Goal: Task Accomplishment & Management: Manage account settings

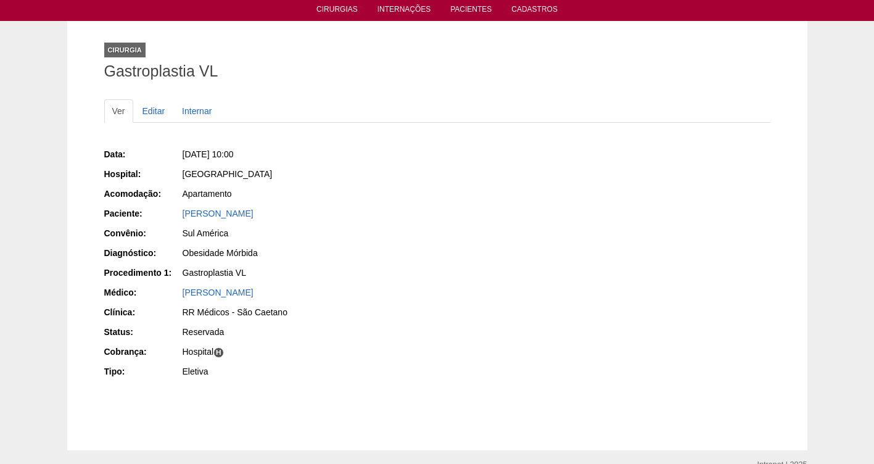
scroll to position [42, 0]
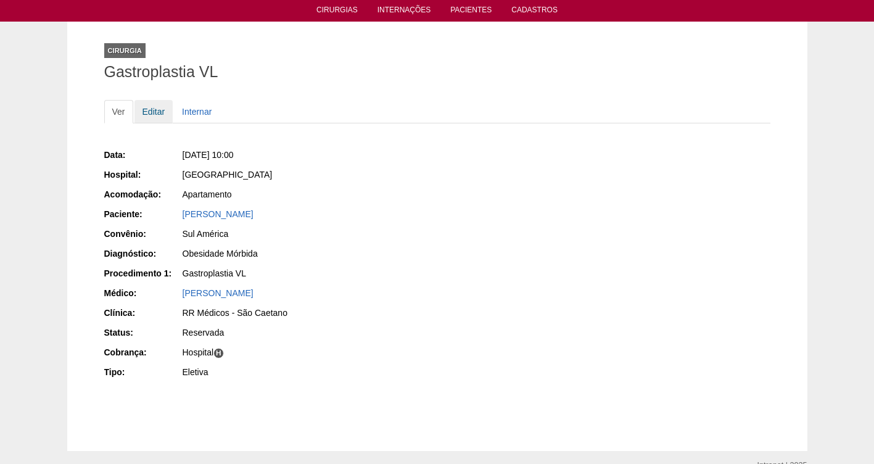
click at [151, 112] on link "Editar" at bounding box center [154, 111] width 39 height 23
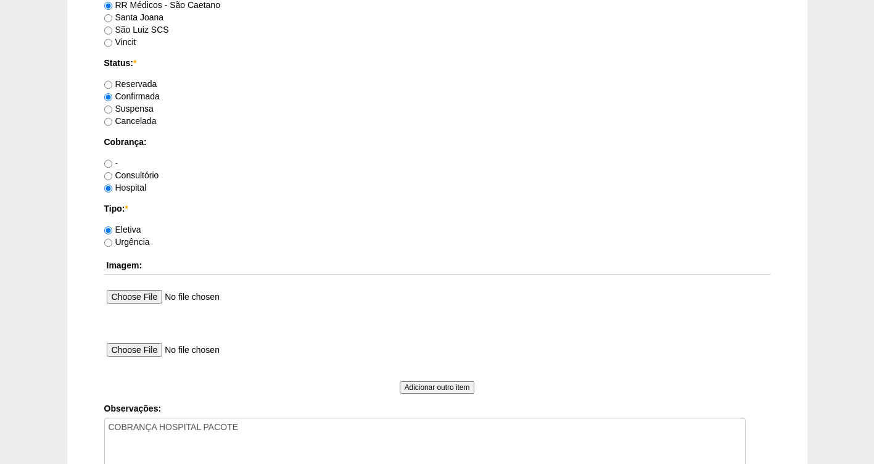
scroll to position [1014, 0]
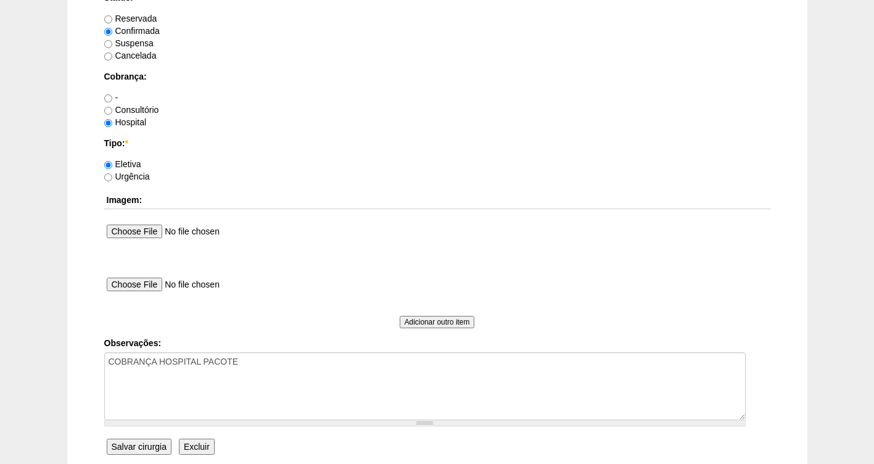
click at [129, 451] on input "Salvar cirurgia" at bounding box center [139, 447] width 65 height 16
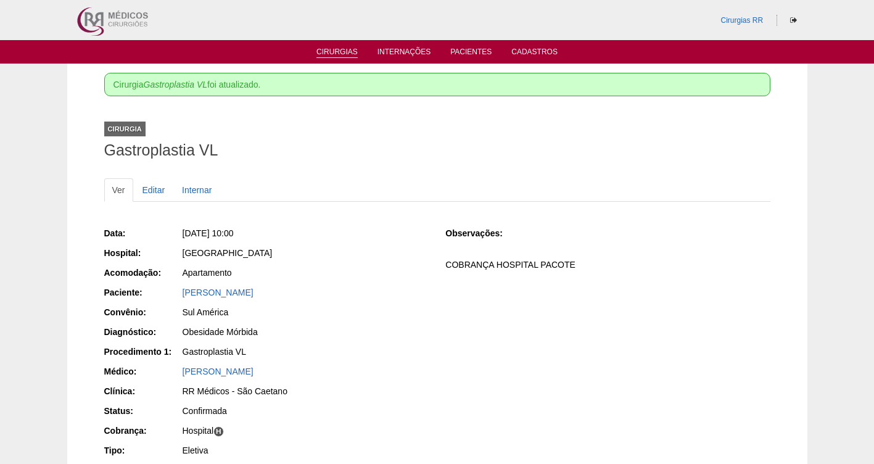
click at [332, 54] on link "Cirurgias" at bounding box center [337, 53] width 41 height 10
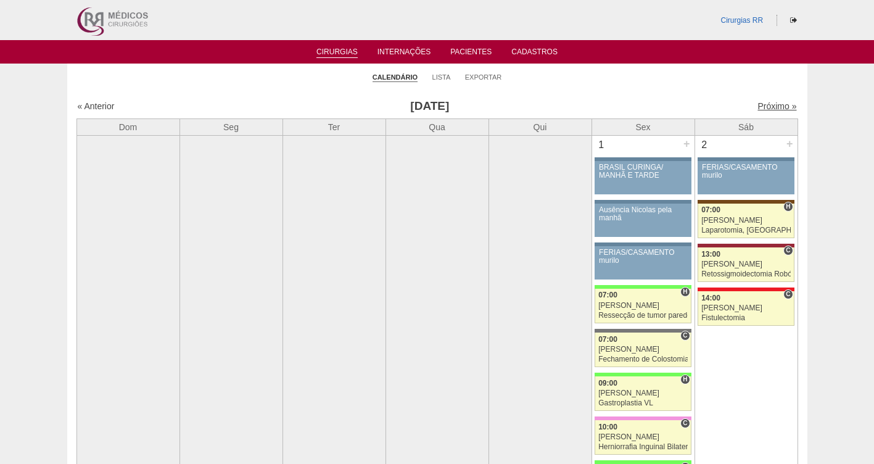
click at [768, 108] on link "Próximo »" at bounding box center [777, 106] width 39 height 10
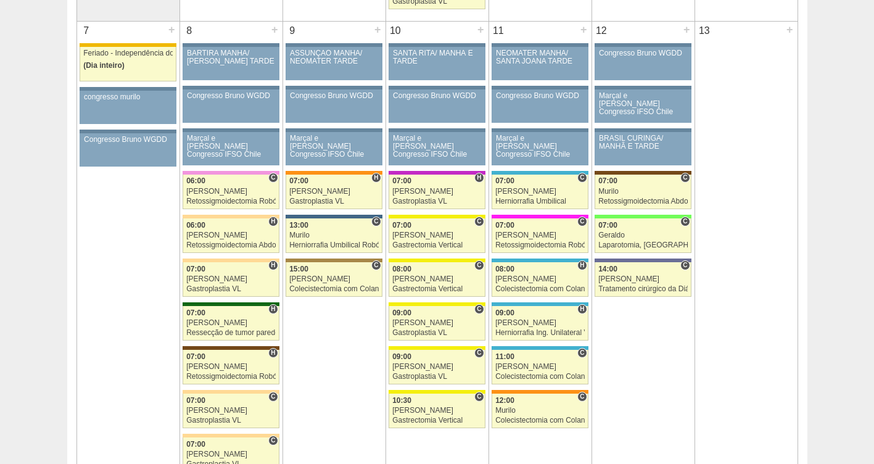
scroll to position [689, 0]
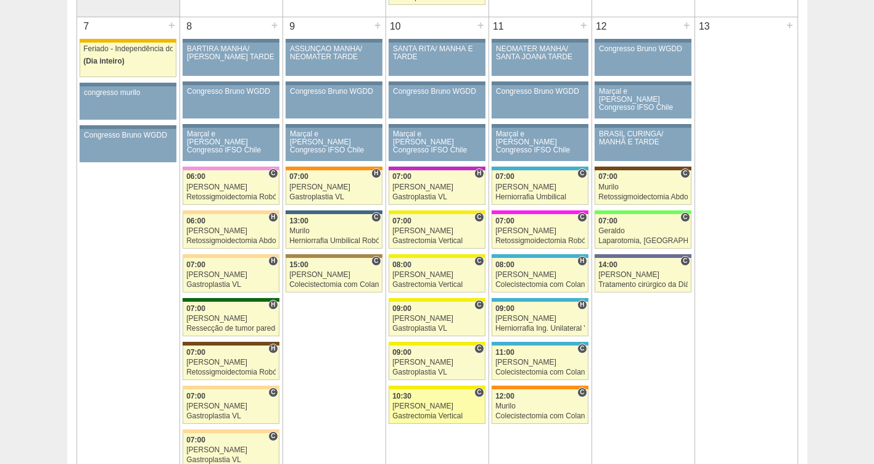
click at [422, 407] on div "[PERSON_NAME]" at bounding box center [436, 406] width 89 height 8
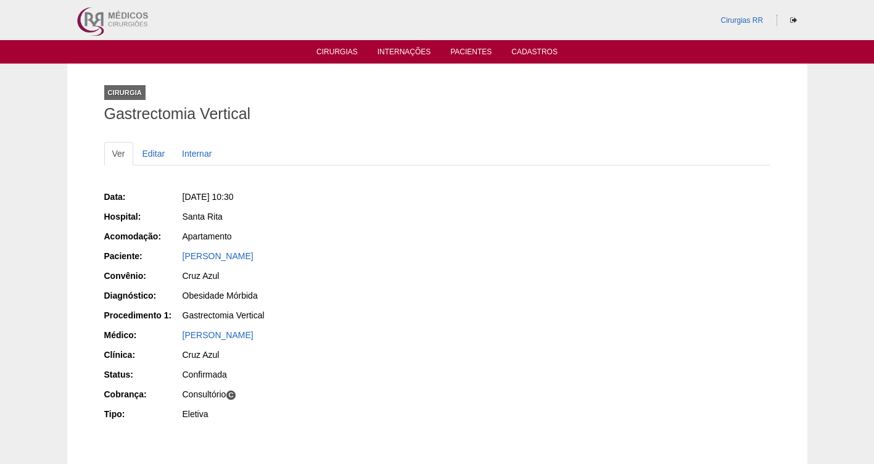
drag, startPoint x: 313, startPoint y: 252, endPoint x: 180, endPoint y: 257, distance: 132.7
click at [180, 257] on div "Paciente: Ingrid de Souza Mota" at bounding box center [266, 257] width 325 height 15
copy div "Paciente: Ingrid de Souza Mota"
click at [155, 154] on link "Editar" at bounding box center [154, 153] width 39 height 23
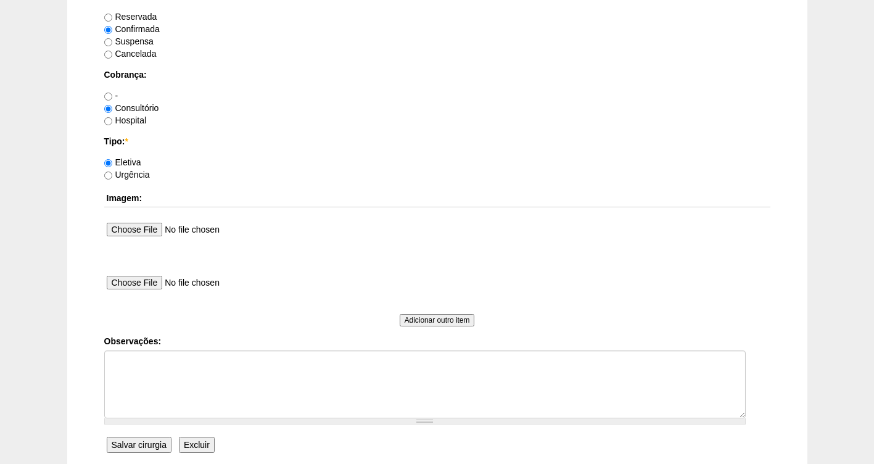
scroll to position [1126, 0]
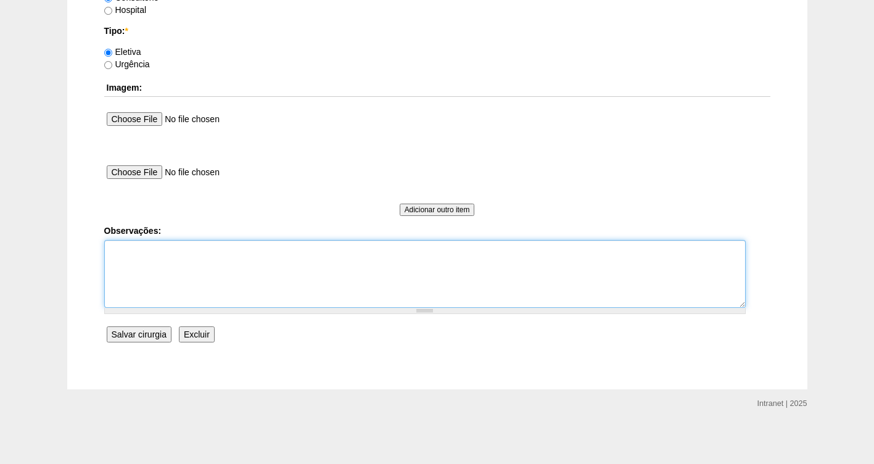
click at [227, 259] on textarea "Observações:" at bounding box center [425, 274] width 642 height 68
type textarea "FATURADA CONSULTORIO AUTORIZADA VALIDADE DA GUIA 20/10"
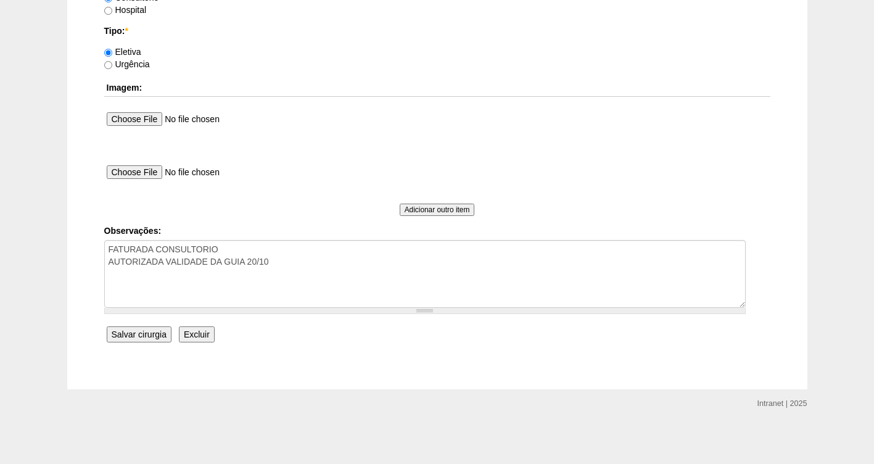
click at [147, 330] on input "Salvar cirurgia" at bounding box center [139, 334] width 65 height 16
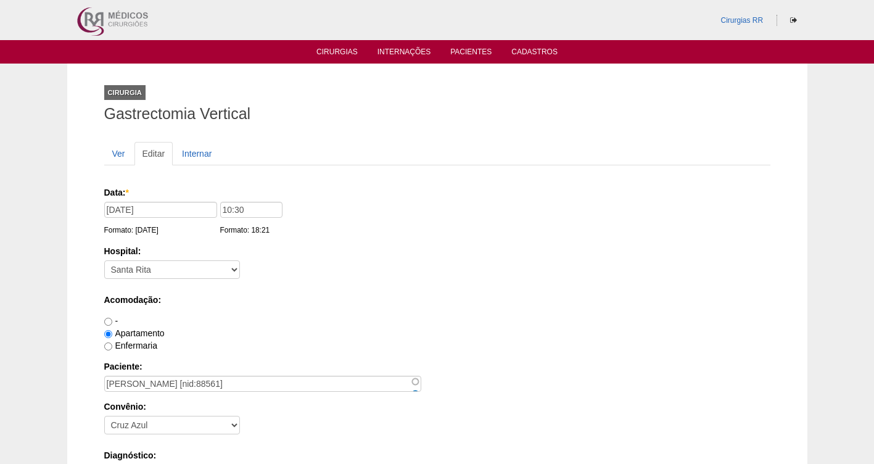
scroll to position [1126, 0]
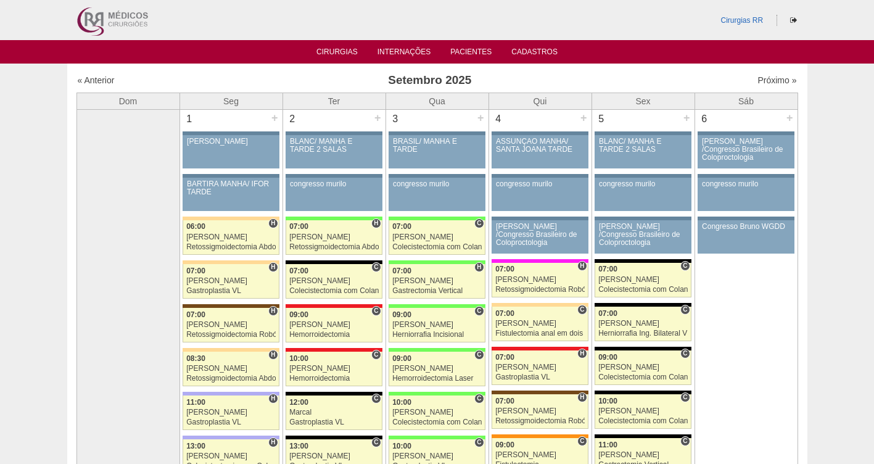
scroll to position [689, 0]
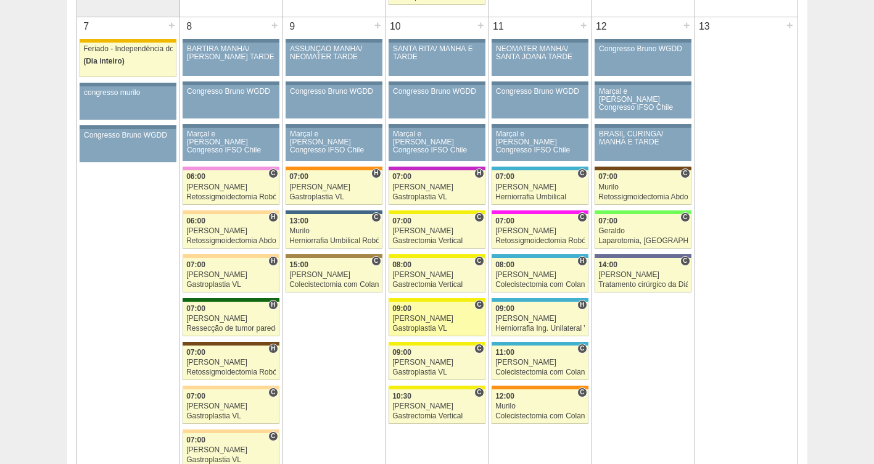
click at [429, 320] on div "Paulo Regina" at bounding box center [436, 319] width 89 height 8
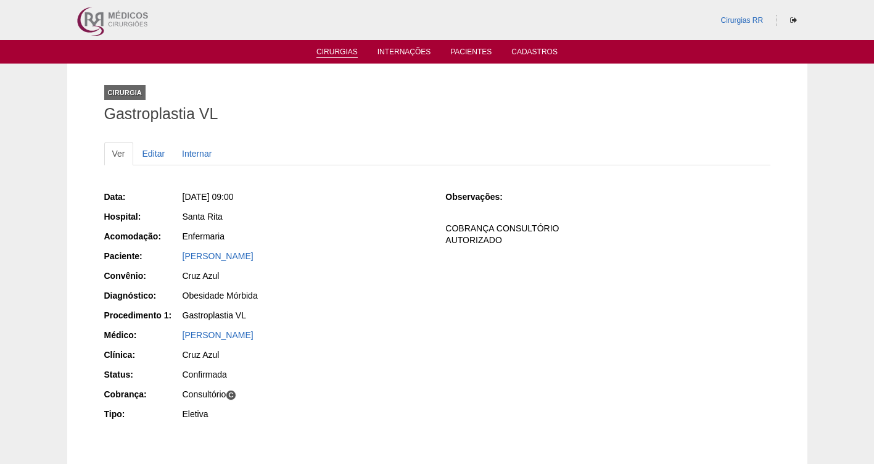
click at [325, 52] on link "Cirurgias" at bounding box center [337, 53] width 41 height 10
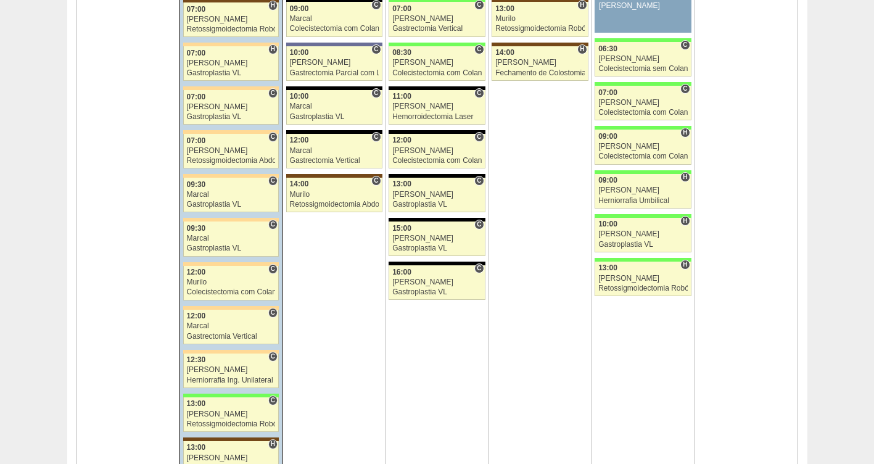
scroll to position [3105, 0]
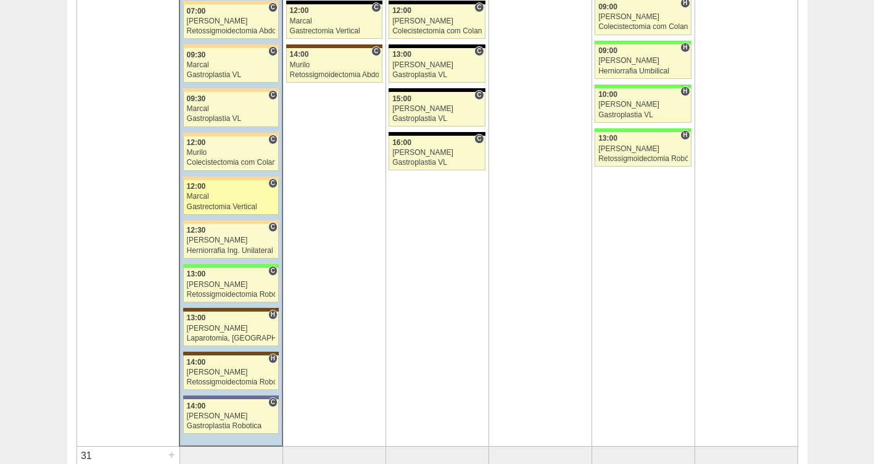
click at [195, 196] on div "Marcal" at bounding box center [231, 197] width 89 height 8
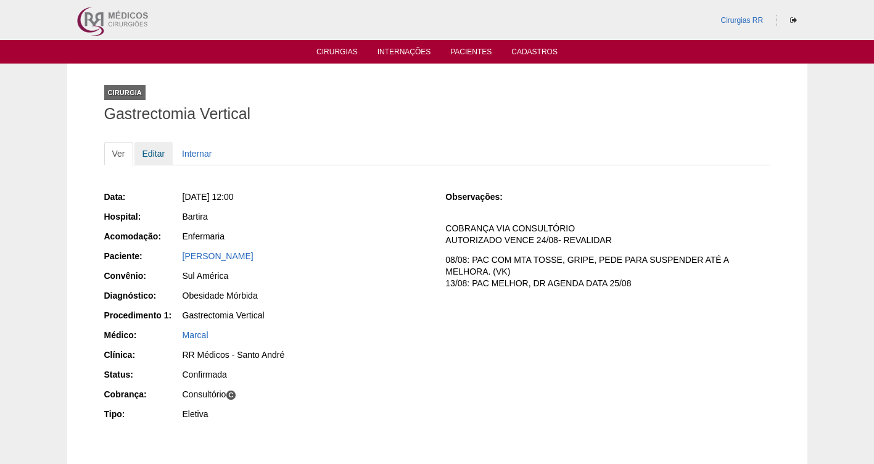
click at [153, 153] on link "Editar" at bounding box center [154, 153] width 39 height 23
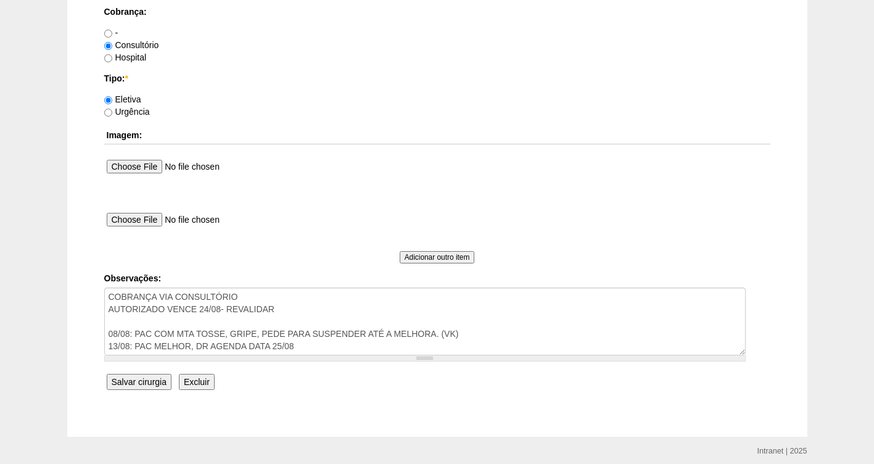
scroll to position [1085, 0]
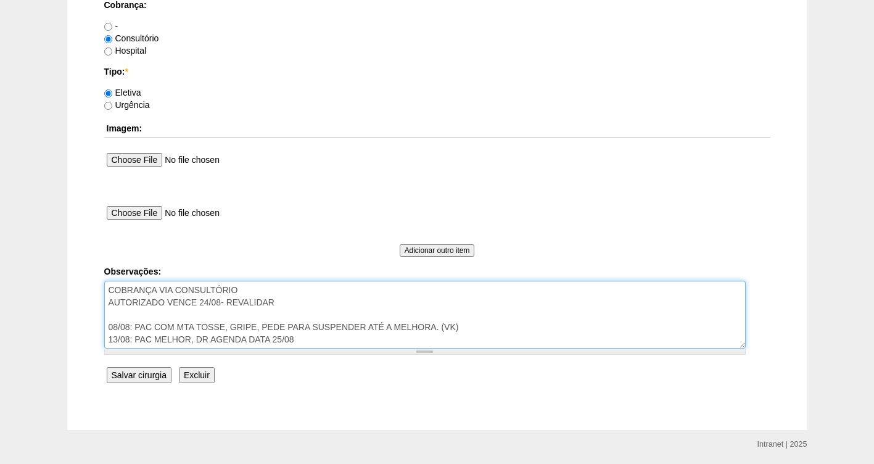
click at [297, 302] on textarea "COBRANÇA VIA CONSULTÓRIO AUTORIZADO VENCE 24/08- REVALIDAR 08/08: PAC COM MTA T…" at bounding box center [425, 315] width 642 height 68
type textarea "COBRANÇA VIA CONSULTÓRIO AUTORIZADO GUIA REVALIDADA 08/08: PAC COM MTA TOSSE, G…"
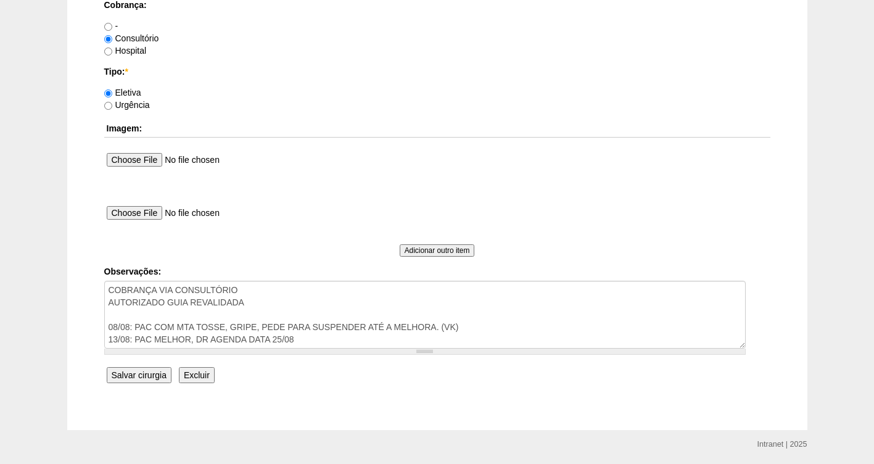
click at [134, 383] on input "Salvar cirurgia" at bounding box center [139, 375] width 65 height 16
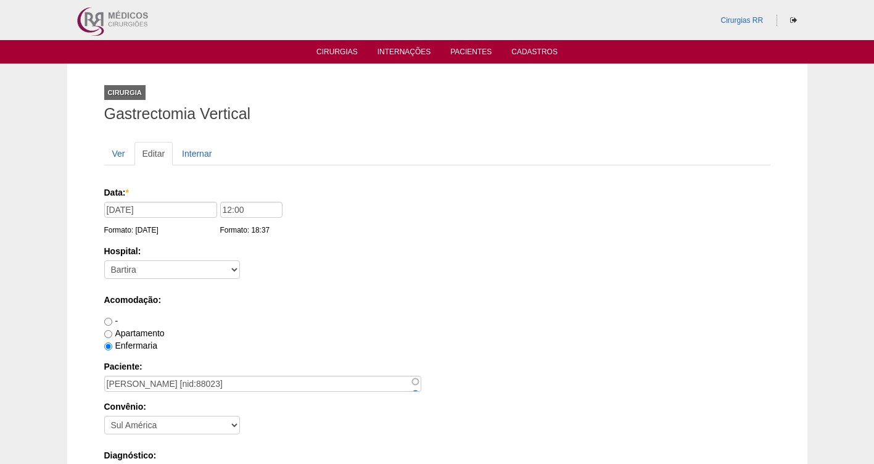
scroll to position [1084, 0]
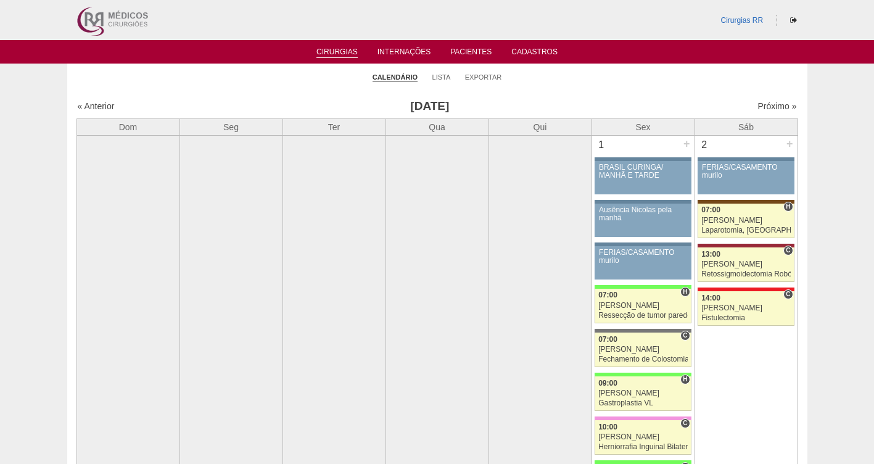
scroll to position [3105, 0]
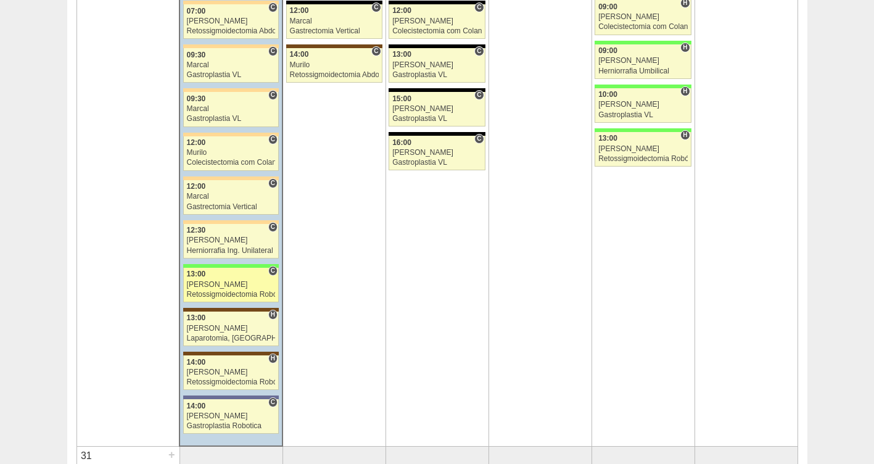
click at [210, 291] on div "Retossigmoidectomia Robótica" at bounding box center [231, 295] width 89 height 8
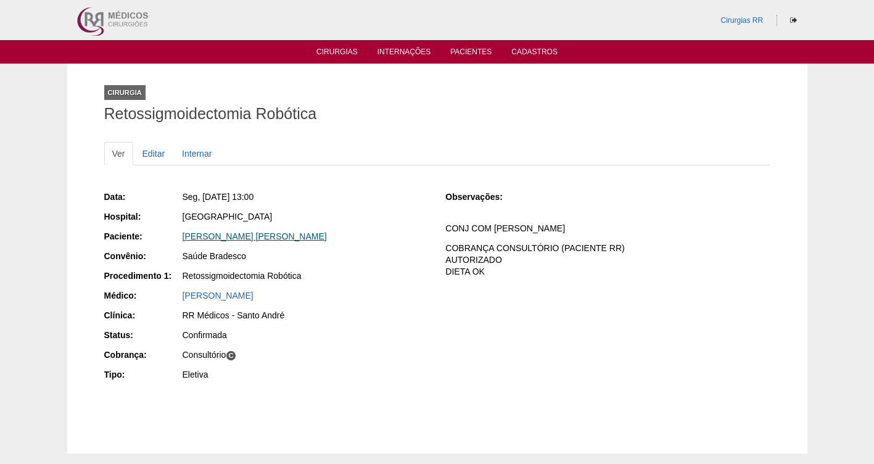
click at [247, 235] on link "[PERSON_NAME] [PERSON_NAME]" at bounding box center [255, 236] width 144 height 10
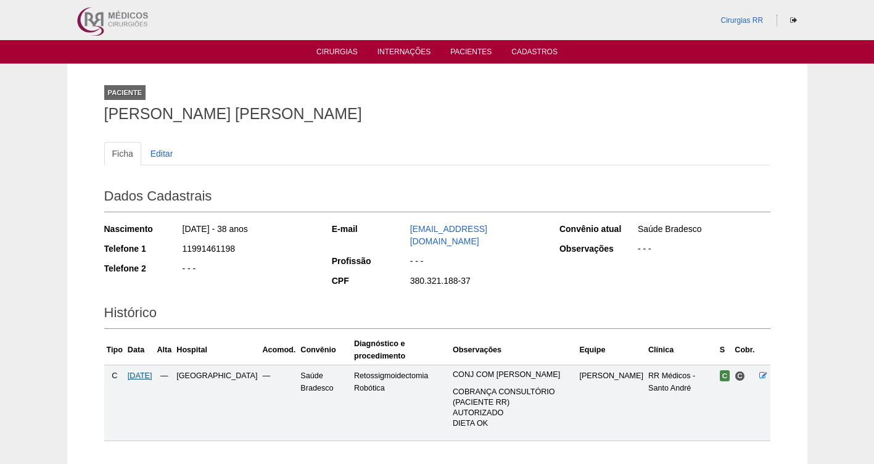
click at [151, 371] on span "25/08/2025" at bounding box center [140, 375] width 25 height 9
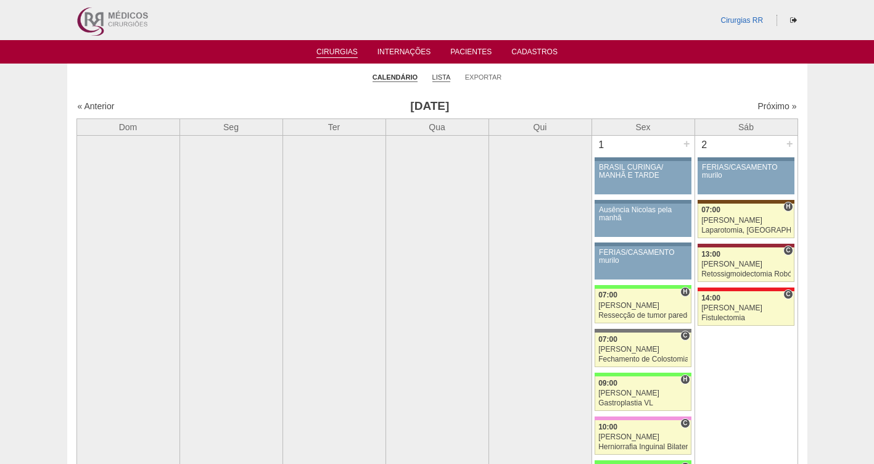
click at [437, 80] on link "Lista" at bounding box center [442, 77] width 19 height 9
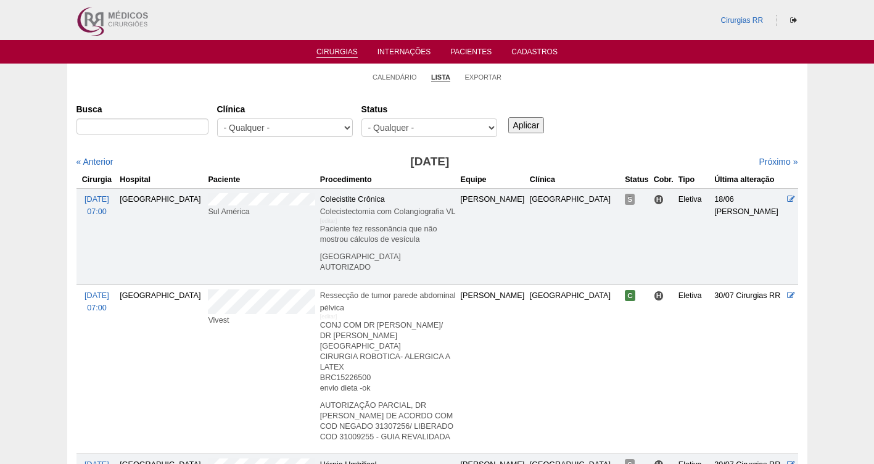
select select "resr"
click at [362, 118] on select "- Qualquer - Reservada Confirmada Suspensa Cancelada" at bounding box center [430, 127] width 136 height 19
click at [529, 123] on input "Aplicar" at bounding box center [526, 125] width 36 height 16
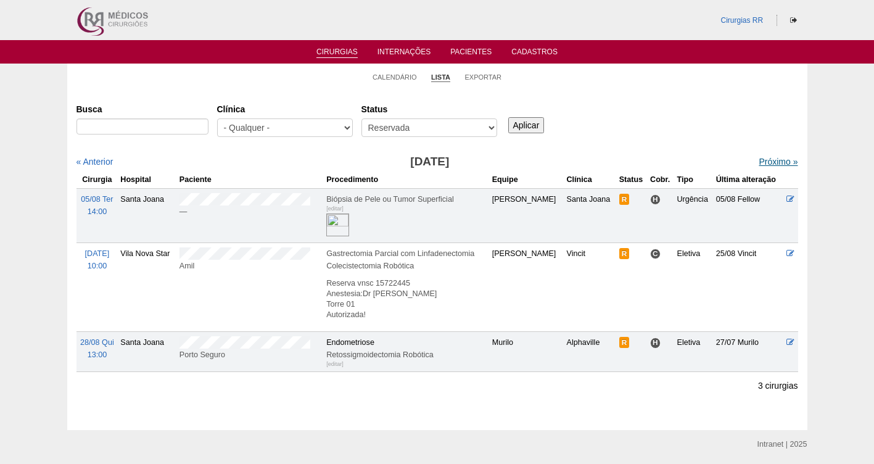
click at [764, 164] on link "Próximo »" at bounding box center [778, 162] width 39 height 10
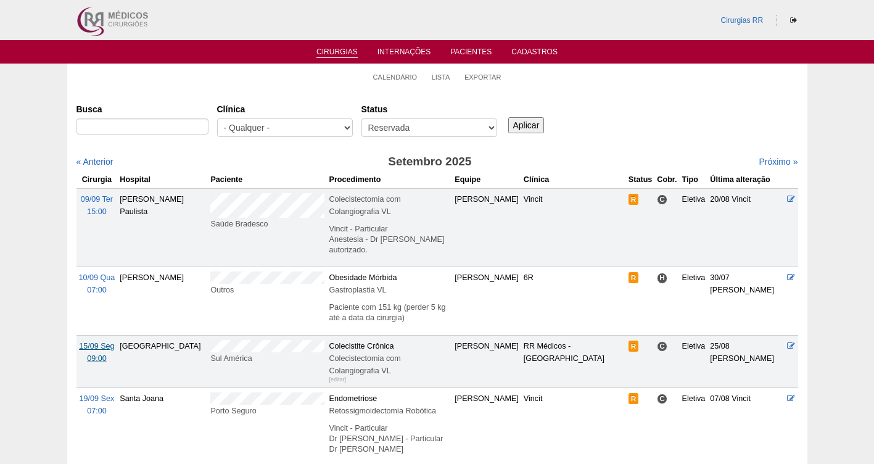
click at [100, 342] on span "15/09 Seg" at bounding box center [96, 346] width 35 height 9
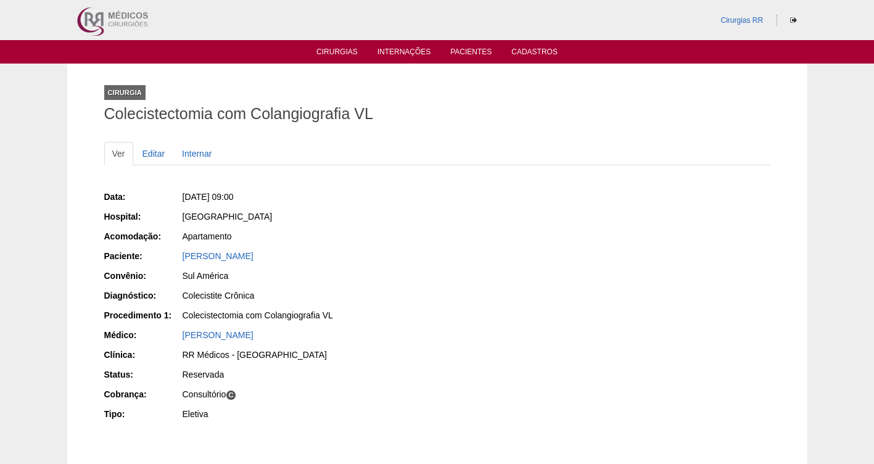
click at [364, 259] on div "Data: [DATE] 09:00 Hospital: [GEOGRAPHIC_DATA] Acomodação: Apartamento Paciente…" at bounding box center [266, 306] width 325 height 241
drag, startPoint x: 364, startPoint y: 259, endPoint x: 354, endPoint y: 257, distance: 10.8
click at [354, 257] on div "José Roberto Pereira Junior" at bounding box center [306, 256] width 246 height 12
drag, startPoint x: 314, startPoint y: 250, endPoint x: 172, endPoint y: 261, distance: 142.4
click at [172, 261] on div "Paciente: José Roberto Pereira Junior" at bounding box center [266, 257] width 325 height 15
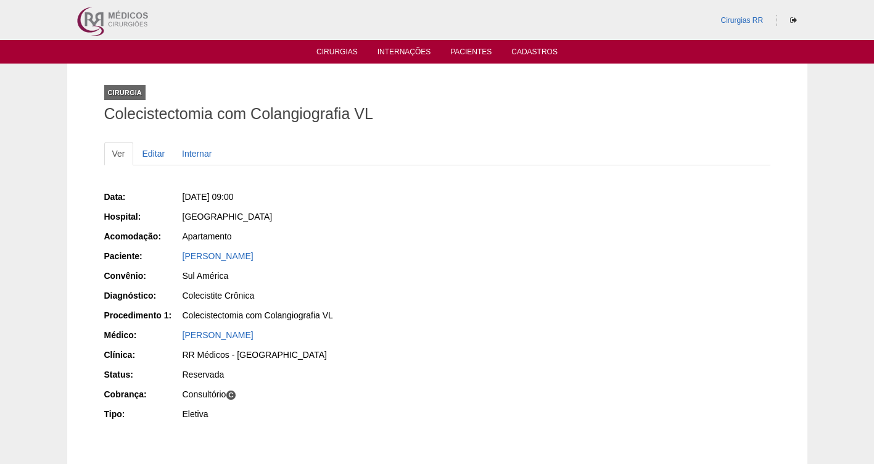
copy div "Paciente: José Roberto Pereira Junior"
drag, startPoint x: 290, startPoint y: 191, endPoint x: 199, endPoint y: 191, distance: 91.3
click at [199, 191] on div "Seg, 15/09/2025 - 09:00" at bounding box center [306, 197] width 246 height 12
copy span ", 15/09/2025 - 09:00"
click at [147, 156] on link "Editar" at bounding box center [154, 153] width 39 height 23
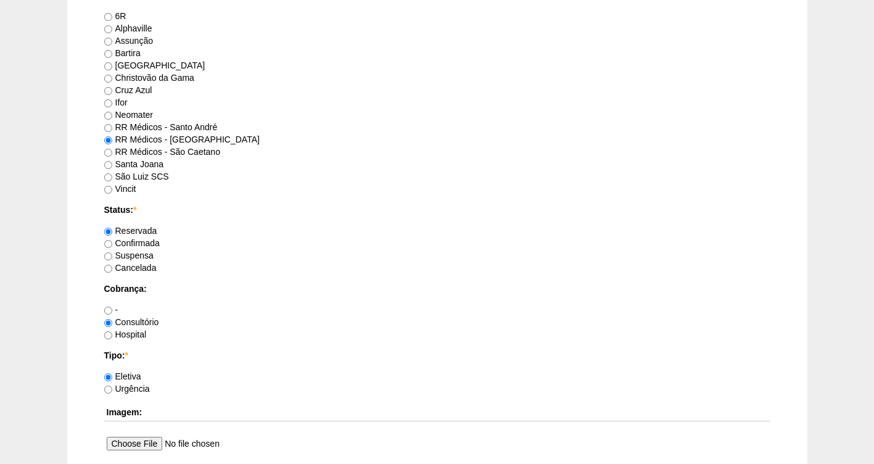
scroll to position [1126, 0]
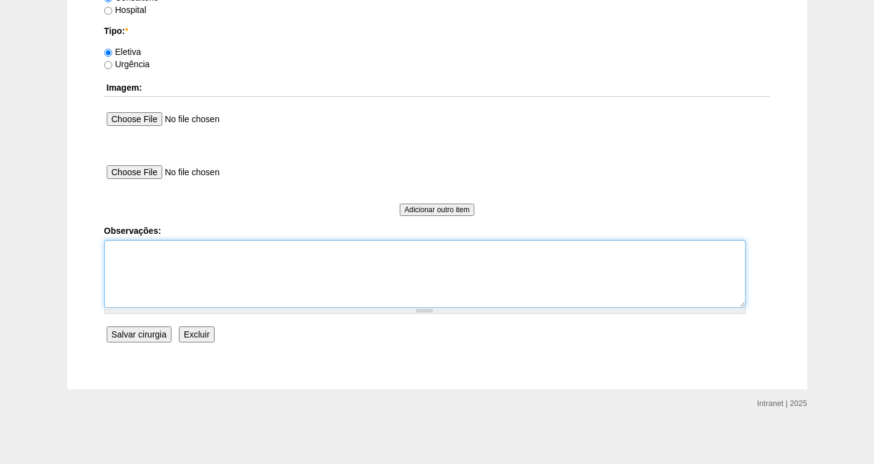
click at [231, 265] on textarea "Observações:" at bounding box center [425, 274] width 642 height 68
type textarea "FATURADA CONSULTORIO AUTORIZADA VALIDADE DA GUIA 10/09- PRECISA REVALIDAR"
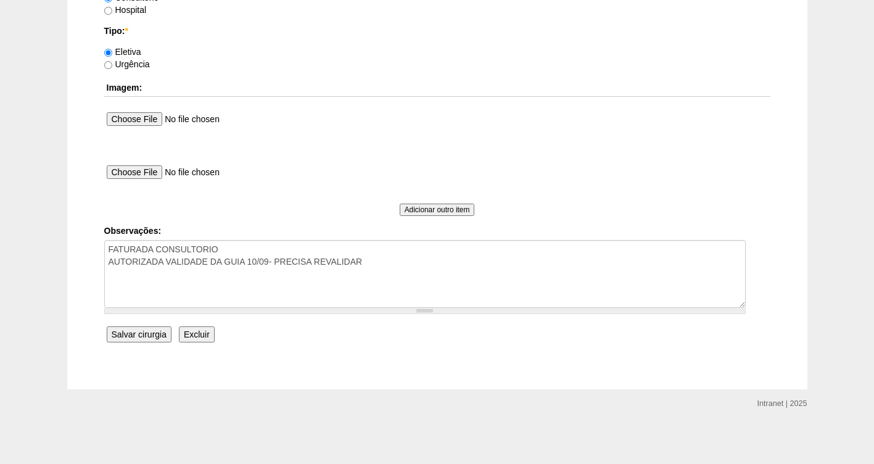
click at [139, 336] on input "Salvar cirurgia" at bounding box center [139, 334] width 65 height 16
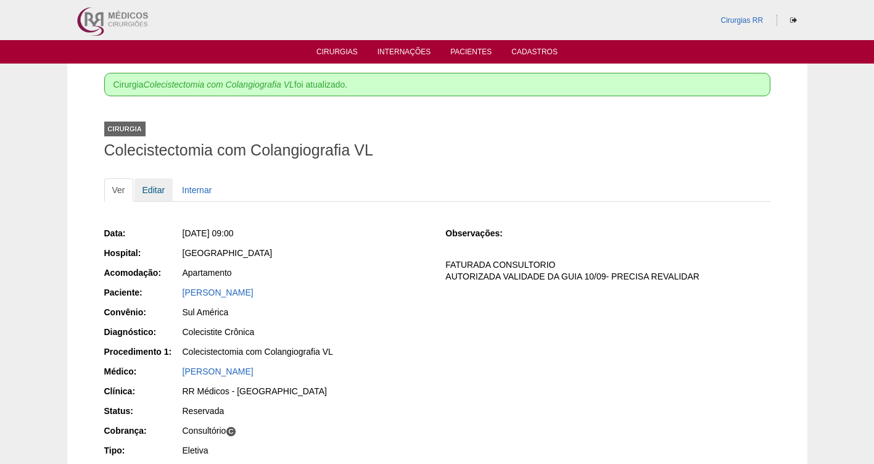
click at [156, 190] on link "Editar" at bounding box center [154, 189] width 39 height 23
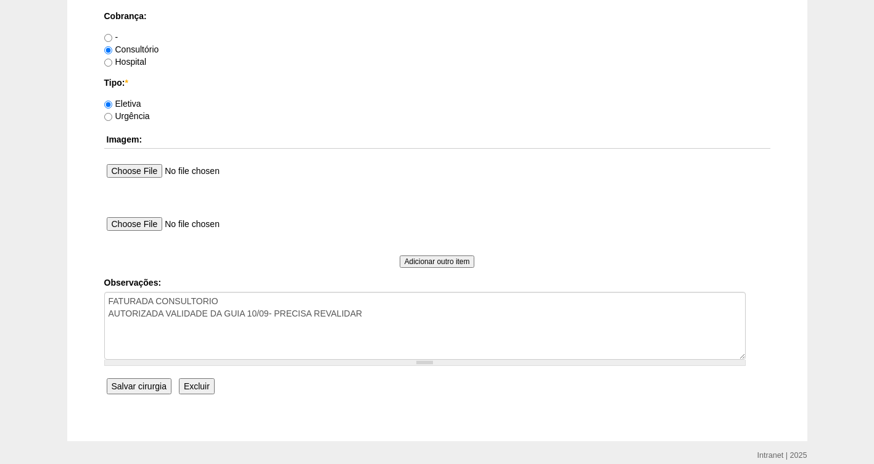
scroll to position [1126, 0]
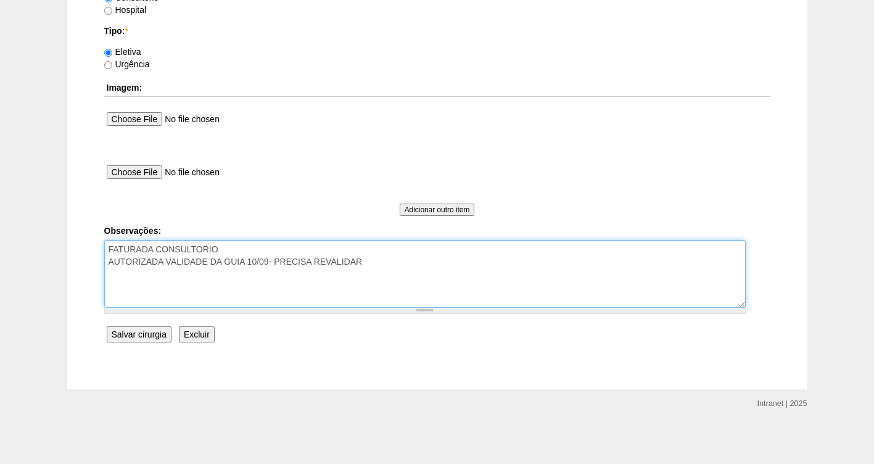
click at [402, 258] on textarea "FATURADA CONSULTORIO AUTORIZADA VALIDADE DA GUIA 10/09- PRECISA REVALIDAR" at bounding box center [425, 274] width 642 height 68
paste textarea "BRC15714533"
type textarea "FATURADA CONSULTORIO AUTORIZADA VALIDADE DA GUIA 10/09- PRECISA REVALIDAR BRC15…"
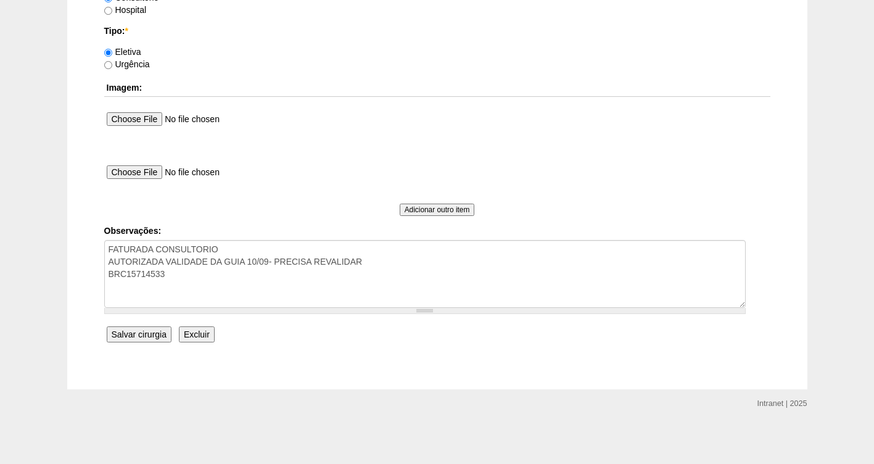
click at [129, 334] on input "Salvar cirurgia" at bounding box center [139, 334] width 65 height 16
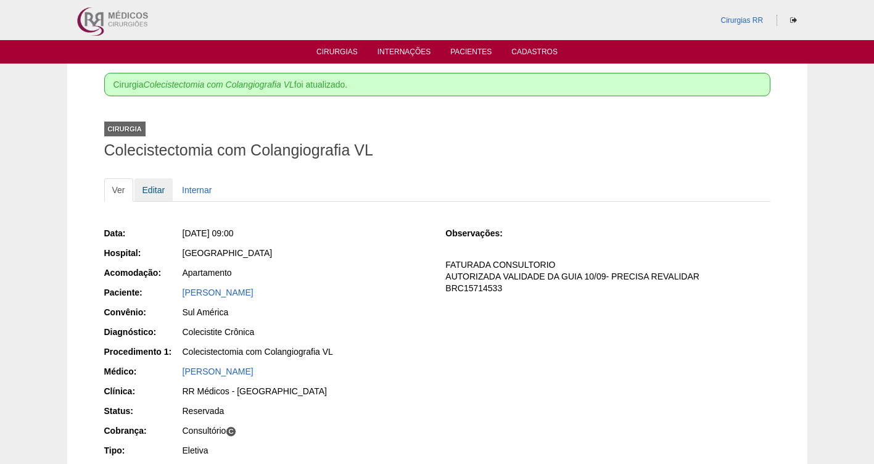
click at [150, 190] on link "Editar" at bounding box center [154, 189] width 39 height 23
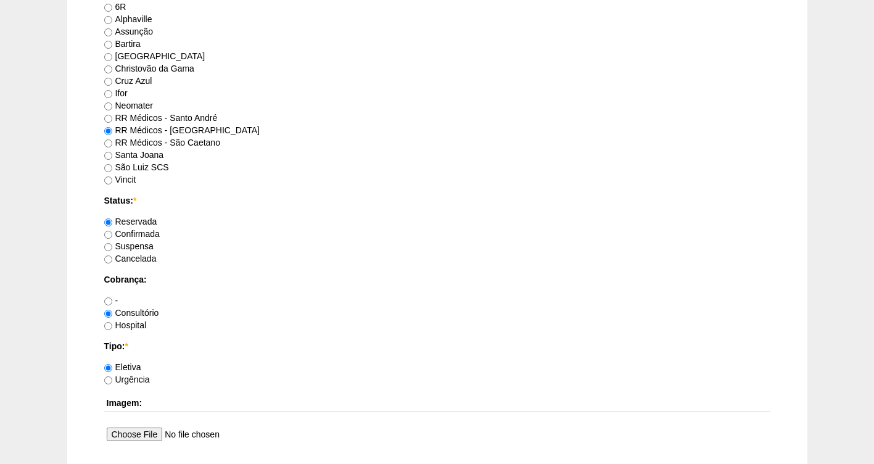
scroll to position [829, 0]
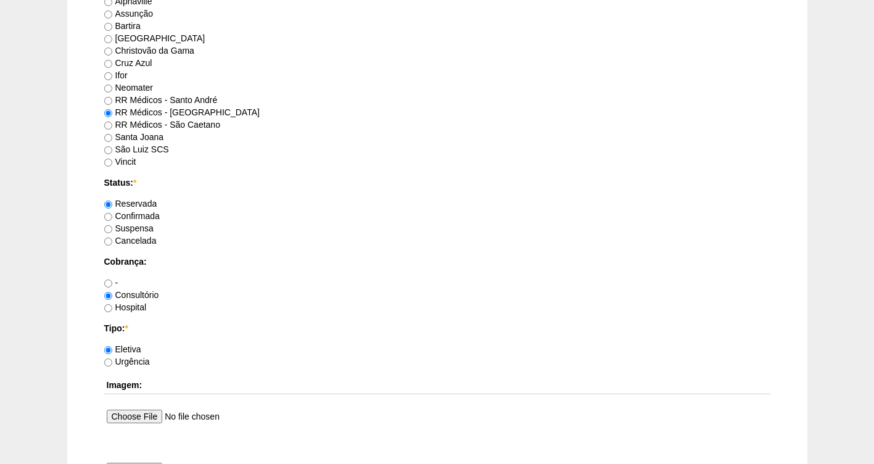
drag, startPoint x: 158, startPoint y: 213, endPoint x: 157, endPoint y: 221, distance: 8.1
click at [157, 214] on label "Confirmada" at bounding box center [132, 216] width 56 height 10
click at [112, 214] on input "Confirmada" at bounding box center [108, 217] width 8 height 8
radio input "true"
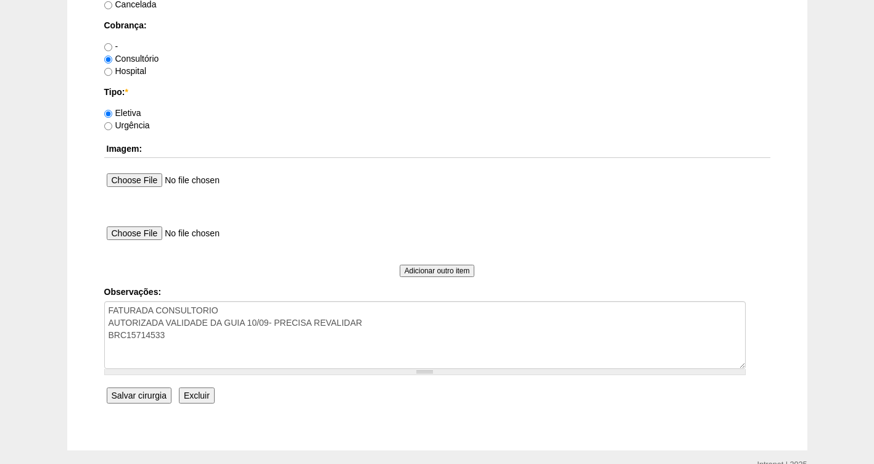
scroll to position [1126, 0]
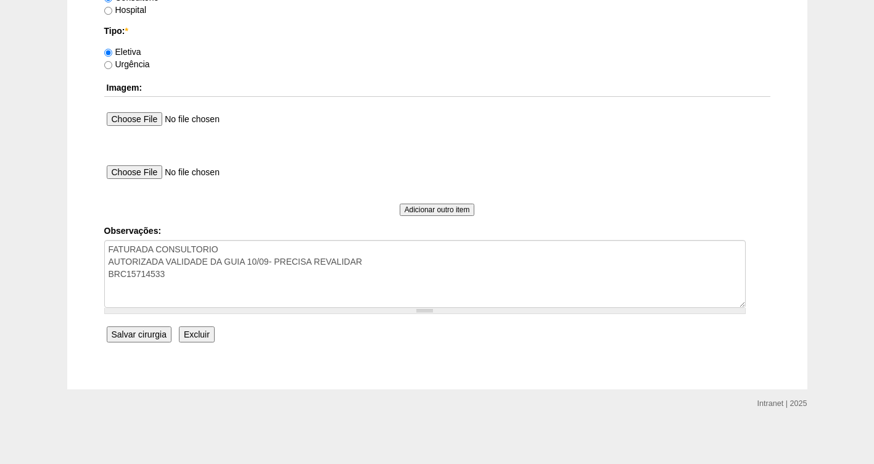
click at [136, 333] on input "Salvar cirurgia" at bounding box center [139, 334] width 65 height 16
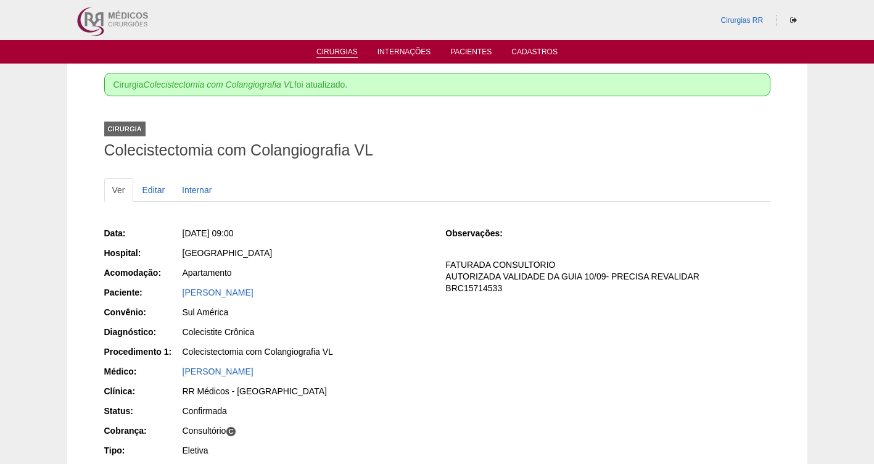
click at [346, 51] on link "Cirurgias" at bounding box center [337, 53] width 41 height 10
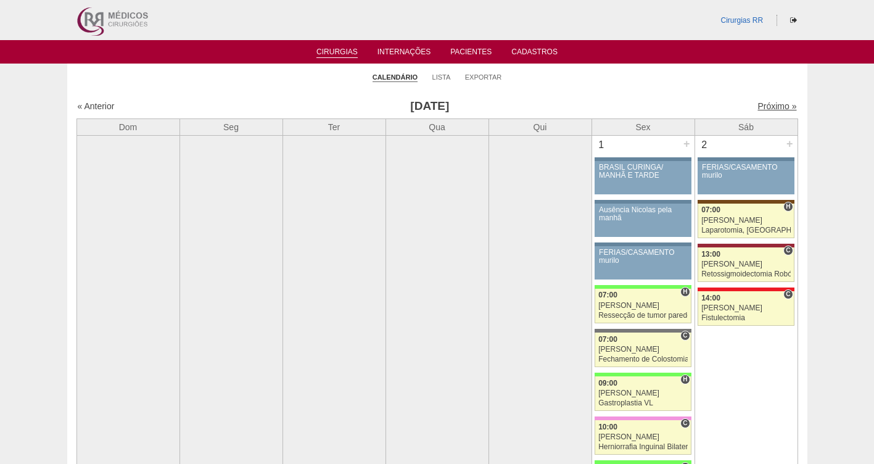
click at [760, 108] on link "Próximo »" at bounding box center [777, 106] width 39 height 10
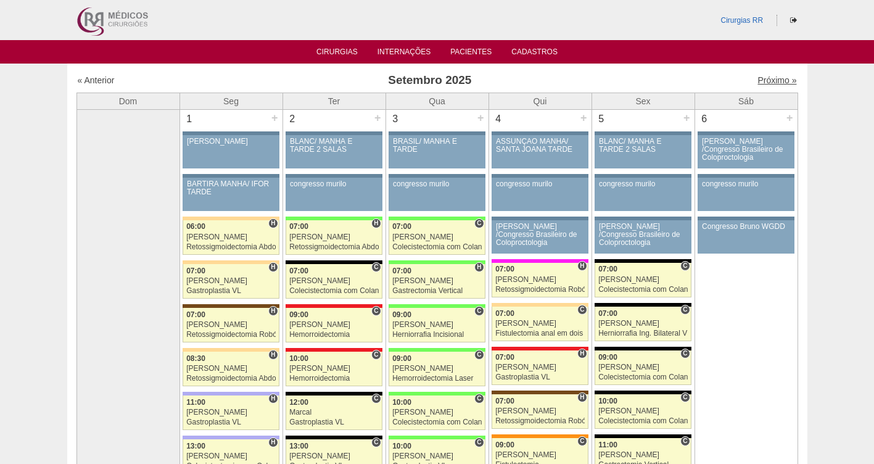
click at [764, 79] on link "Próximo »" at bounding box center [777, 80] width 39 height 10
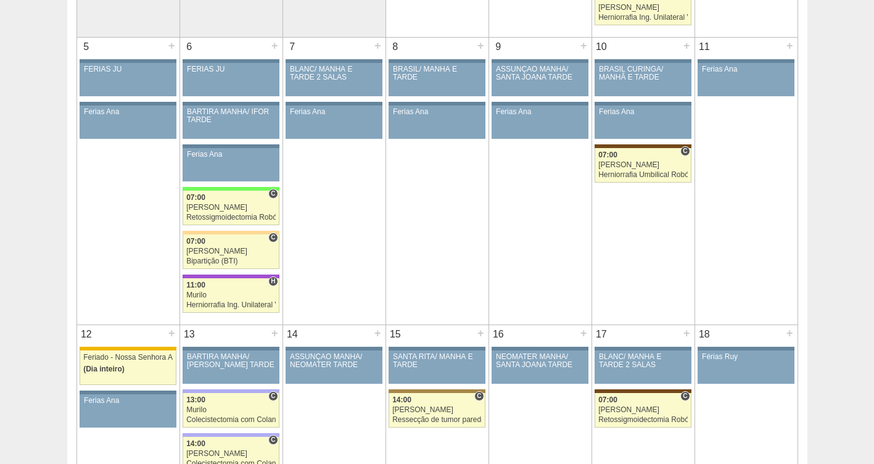
scroll to position [350, 0]
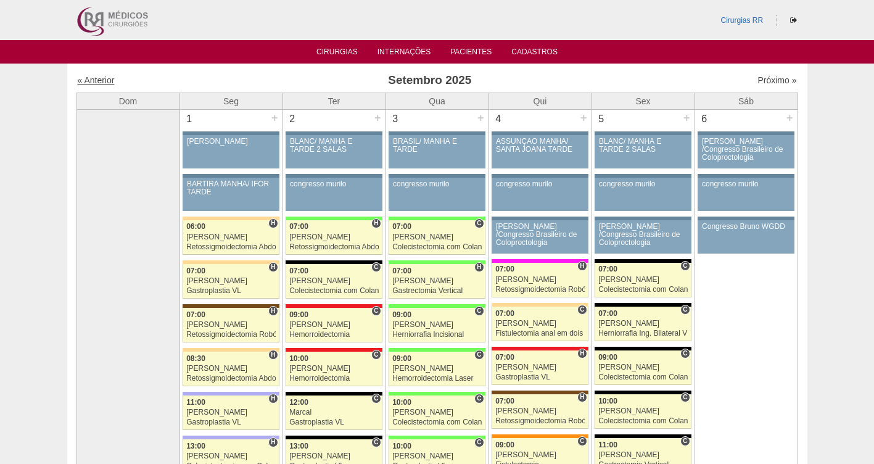
click at [99, 78] on link "« Anterior" at bounding box center [96, 80] width 37 height 10
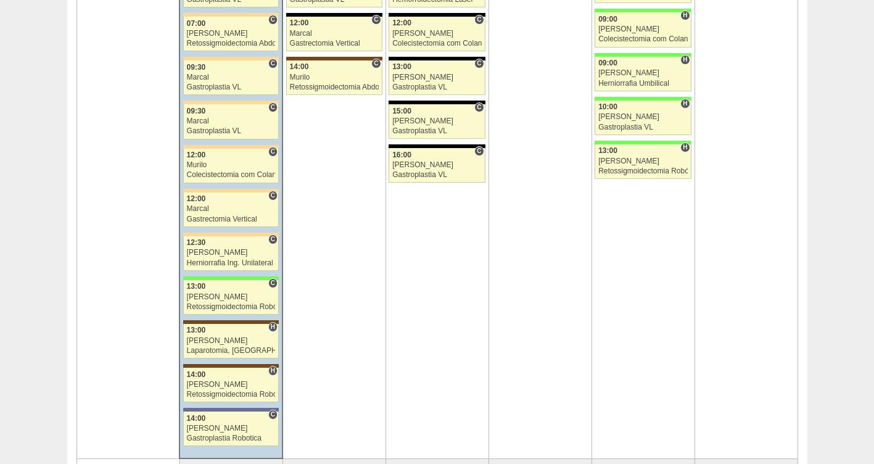
scroll to position [3096, 0]
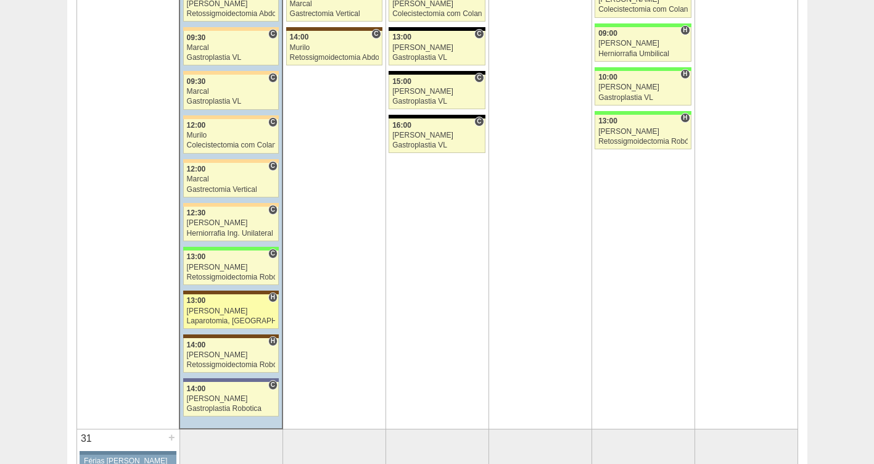
click at [209, 317] on div "Laparotomia, Biópsia, Drenagem, Bridas" at bounding box center [231, 321] width 89 height 8
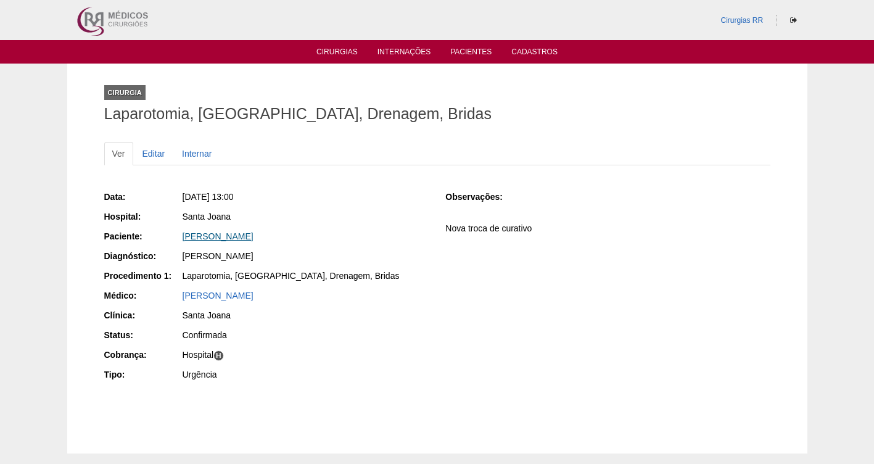
click at [207, 237] on link "Vanessa granadeiro Martins Diniz" at bounding box center [218, 236] width 71 height 10
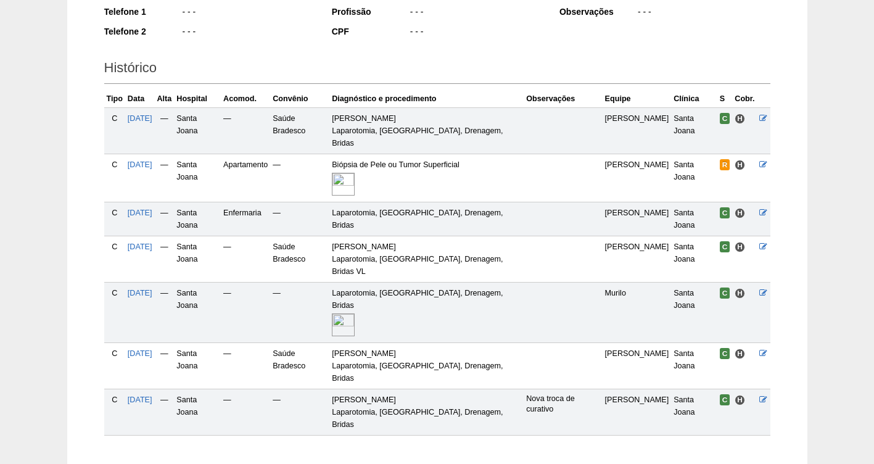
scroll to position [240, 0]
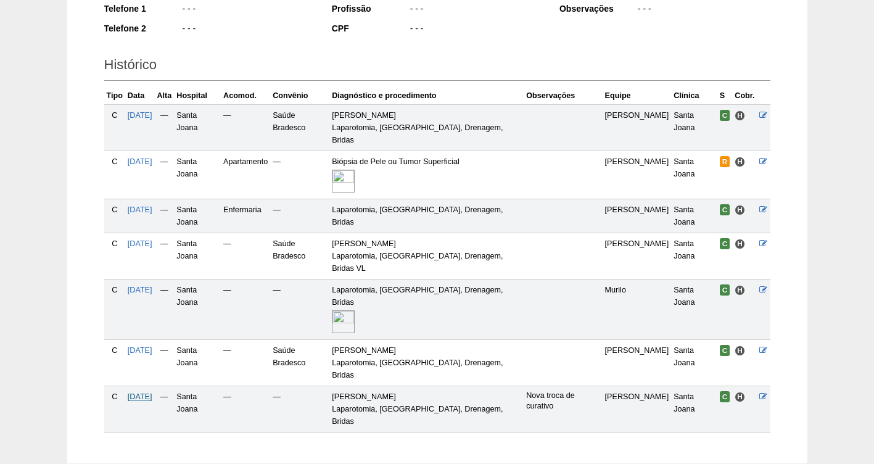
click at [141, 392] on span "[DATE]" at bounding box center [140, 396] width 25 height 9
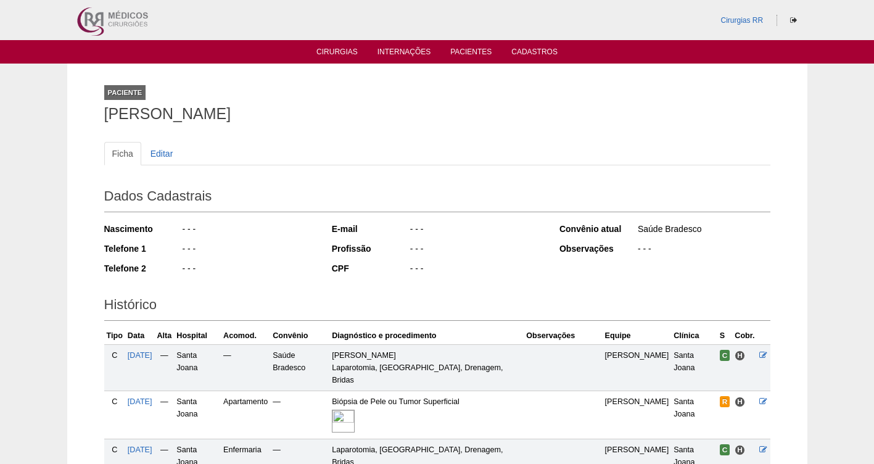
scroll to position [240, 0]
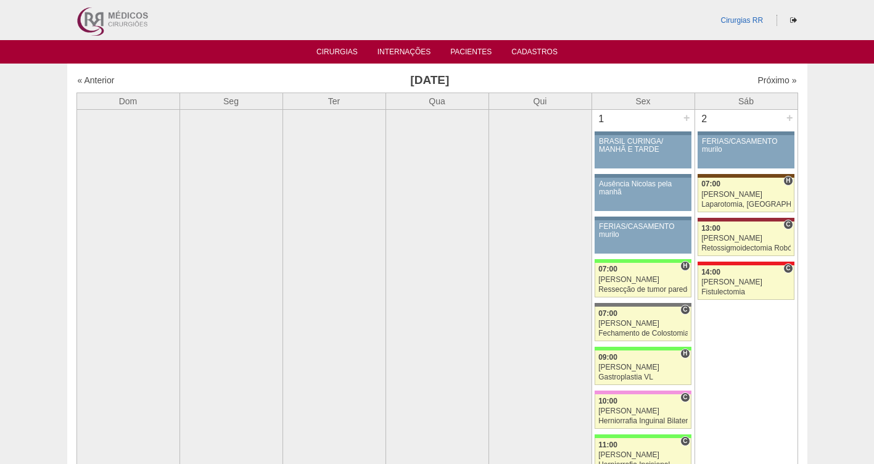
scroll to position [3096, 0]
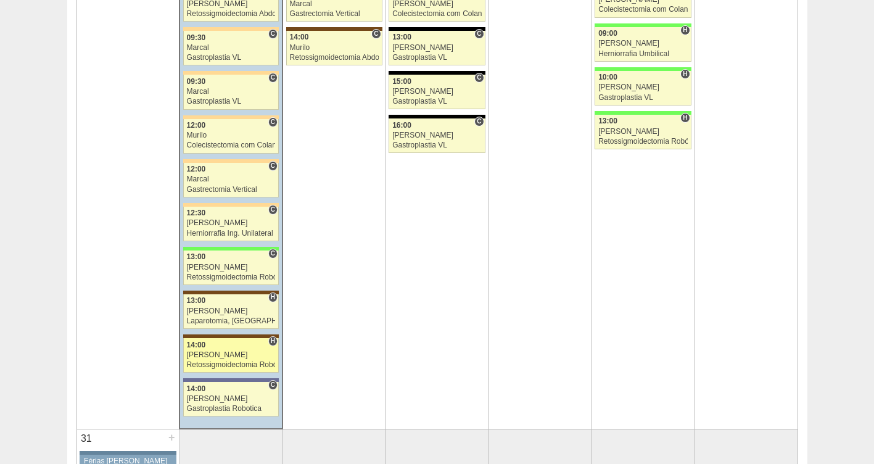
click at [211, 357] on div "[PERSON_NAME]" at bounding box center [231, 355] width 89 height 8
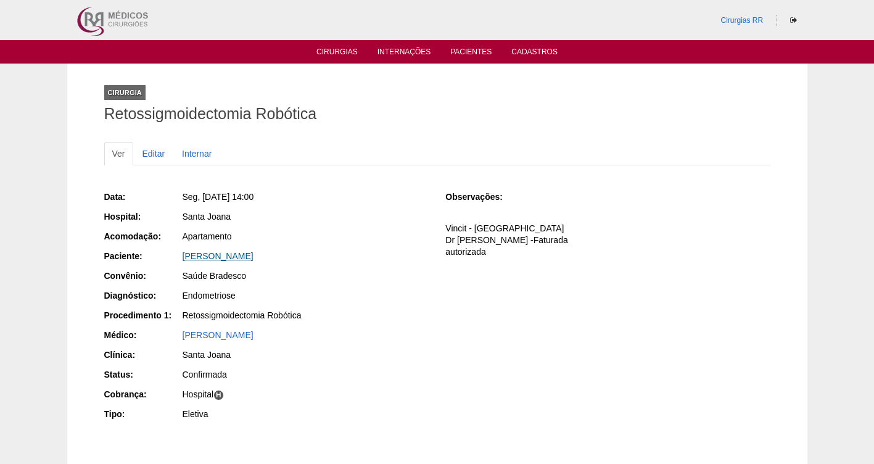
click at [228, 255] on link "[PERSON_NAME]" at bounding box center [218, 256] width 71 height 10
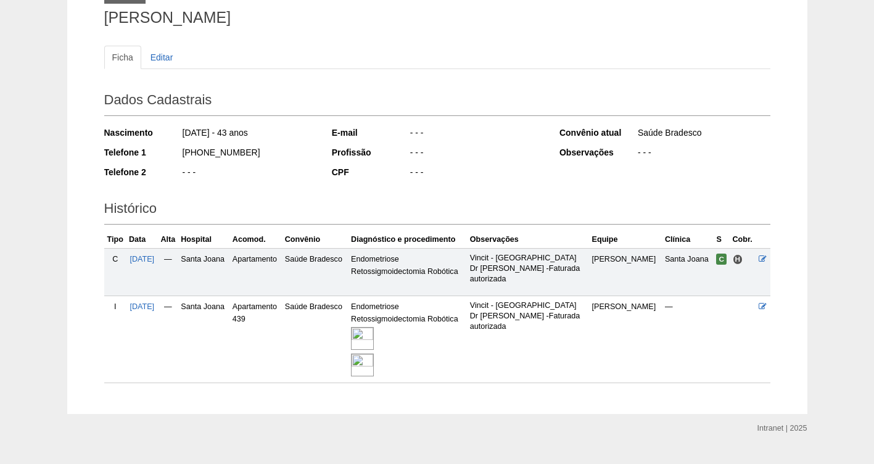
scroll to position [121, 0]
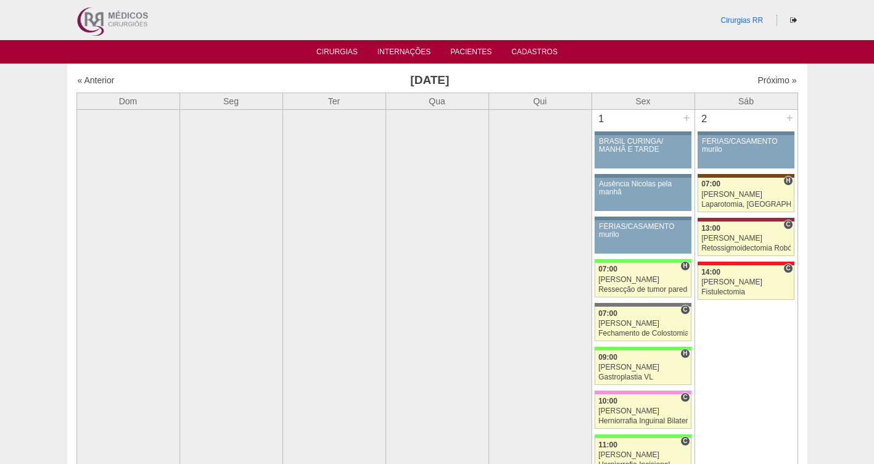
scroll to position [3096, 0]
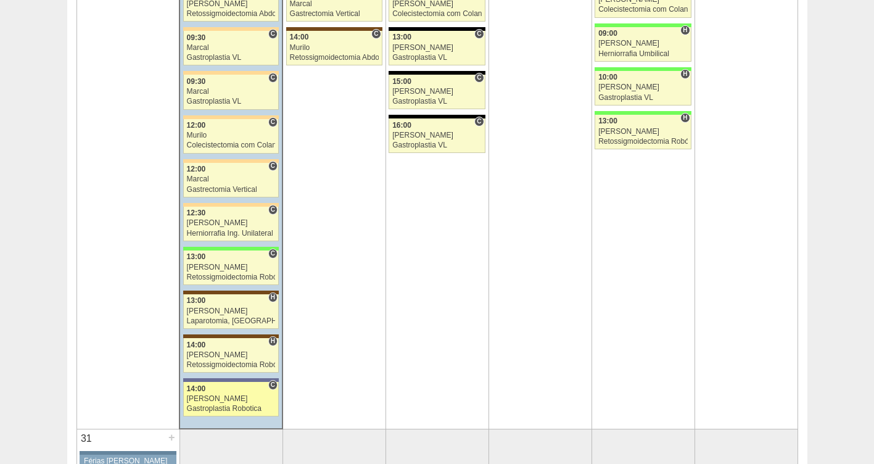
click at [235, 400] on div "[PERSON_NAME]" at bounding box center [231, 399] width 89 height 8
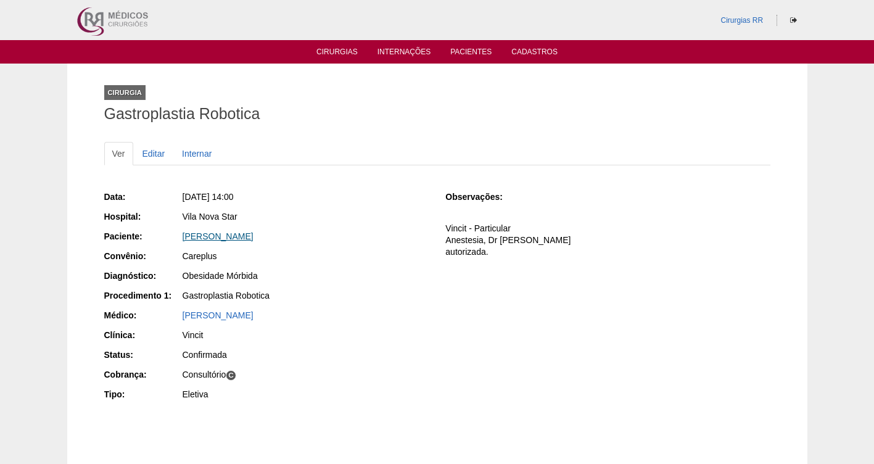
click at [207, 236] on link "[PERSON_NAME]" at bounding box center [218, 236] width 71 height 10
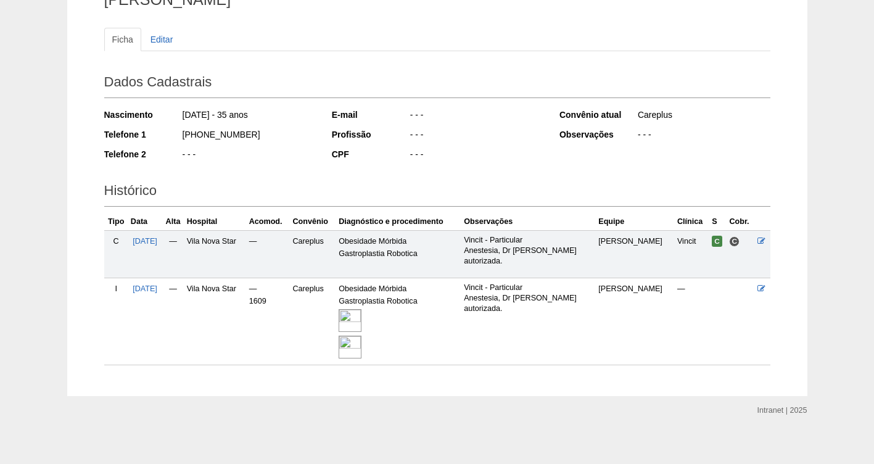
scroll to position [121, 0]
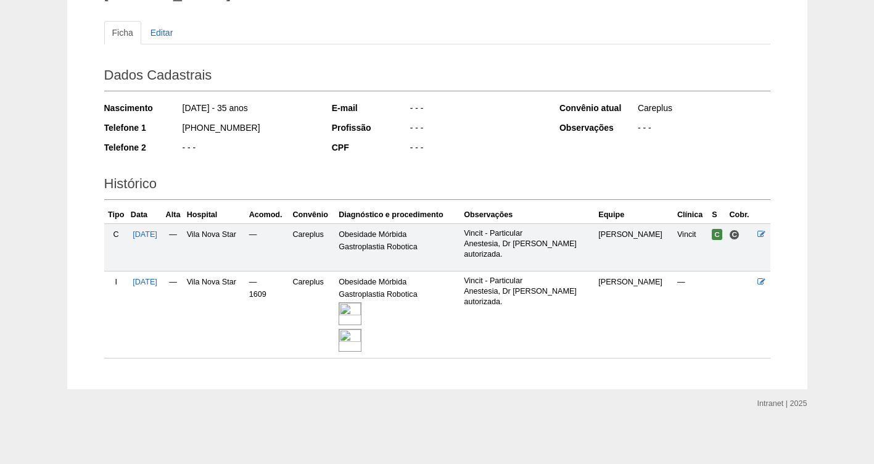
click at [362, 315] on img at bounding box center [350, 313] width 23 height 23
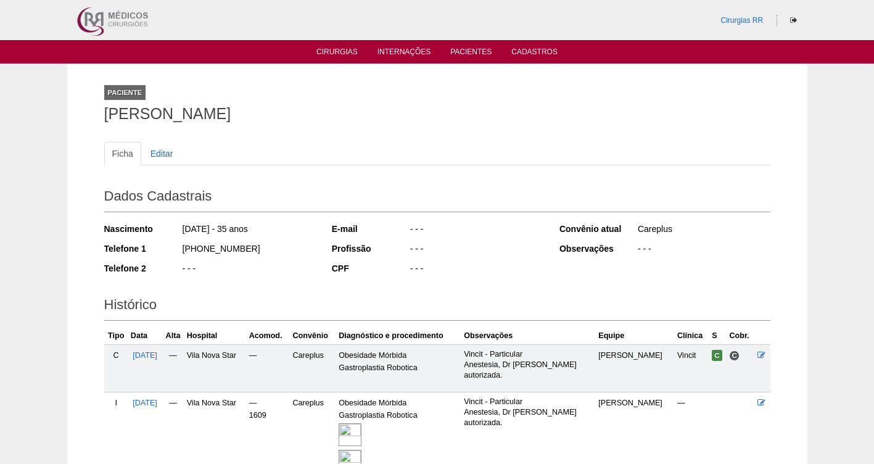
scroll to position [121, 0]
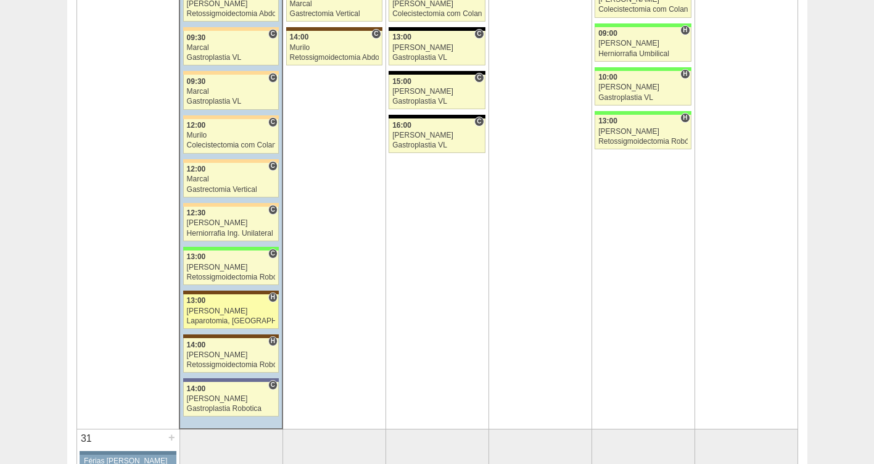
scroll to position [3096, 0]
click at [225, 316] on link "88556 Luiz Guilherme H 13:00 Luiz Guilherme Laparotomia, Biópsia, Drenagem, Bri…" at bounding box center [231, 311] width 96 height 35
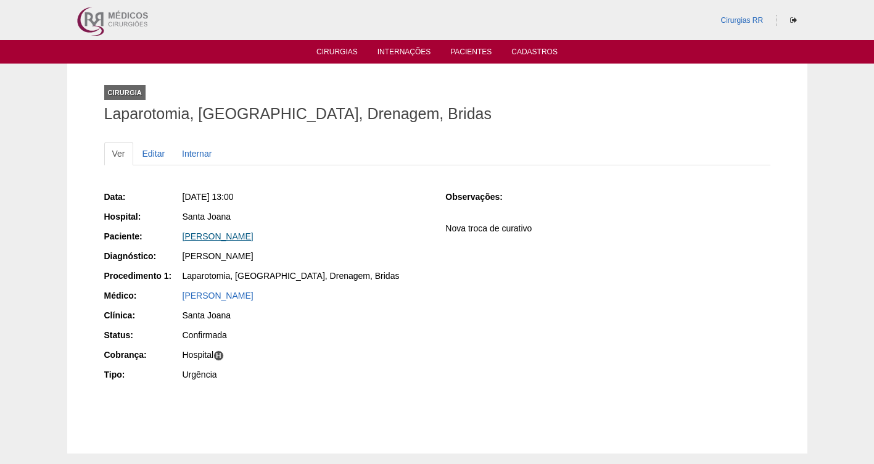
click at [222, 238] on link "[PERSON_NAME]" at bounding box center [218, 236] width 71 height 10
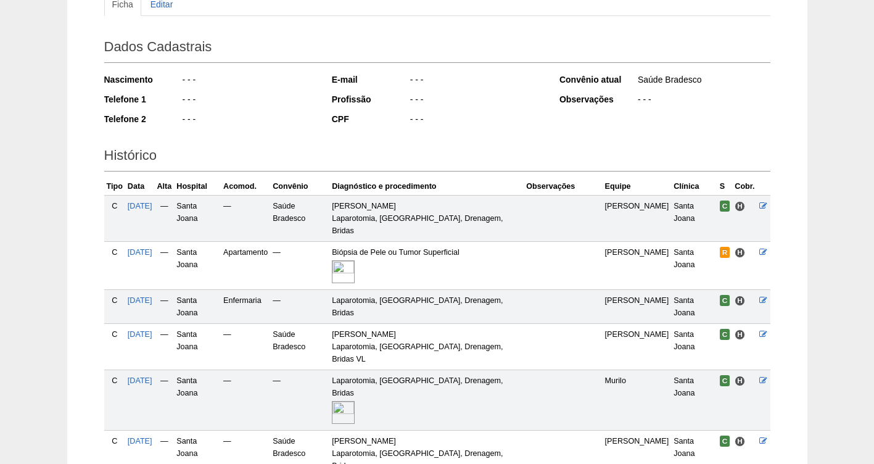
scroll to position [240, 0]
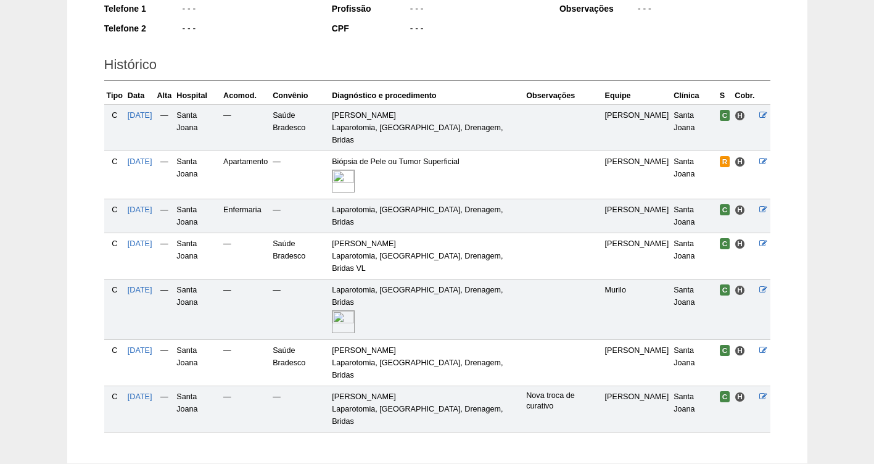
click at [355, 310] on img at bounding box center [343, 321] width 23 height 23
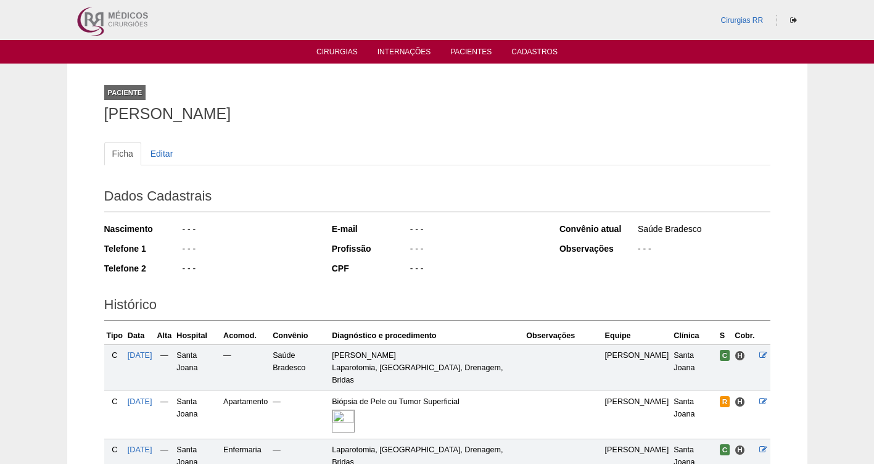
scroll to position [240, 0]
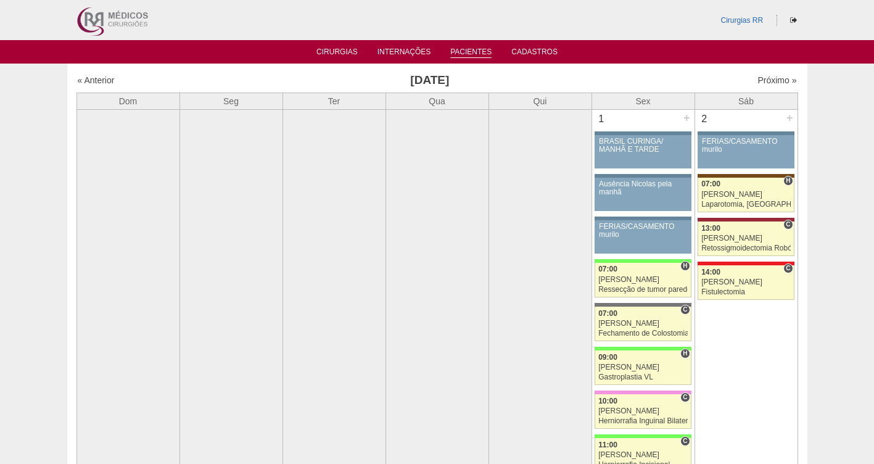
click at [481, 53] on link "Pacientes" at bounding box center [470, 53] width 41 height 10
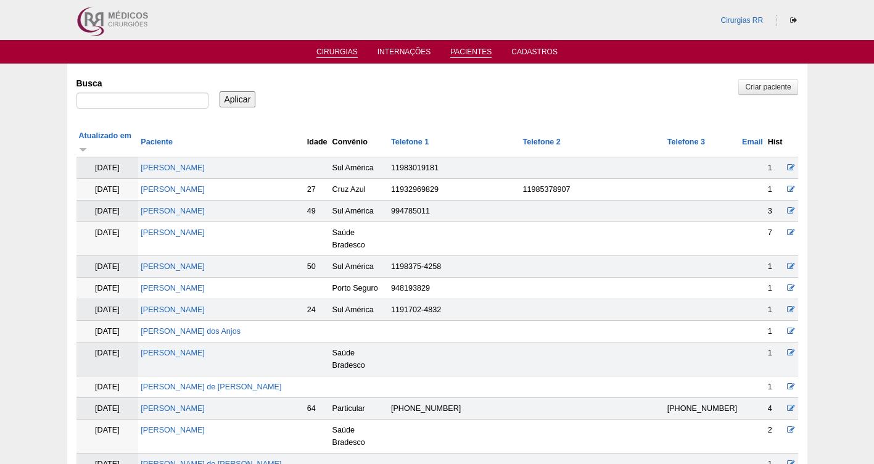
click at [338, 52] on link "Cirurgias" at bounding box center [337, 53] width 41 height 10
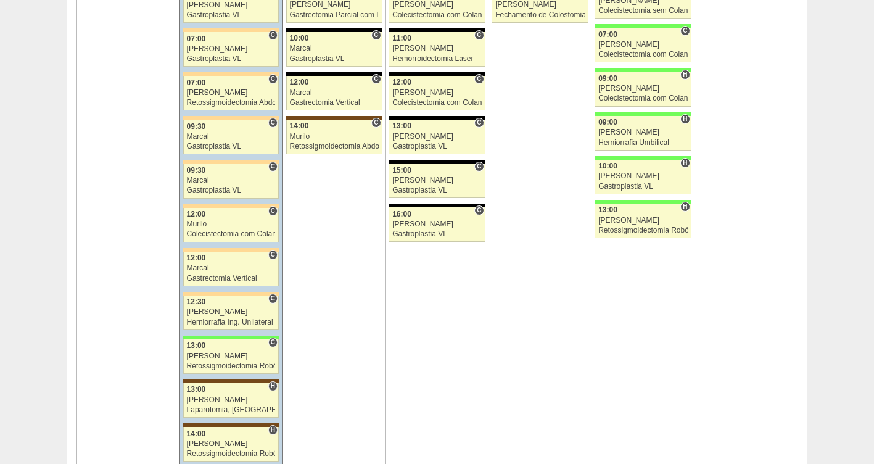
scroll to position [3104, 0]
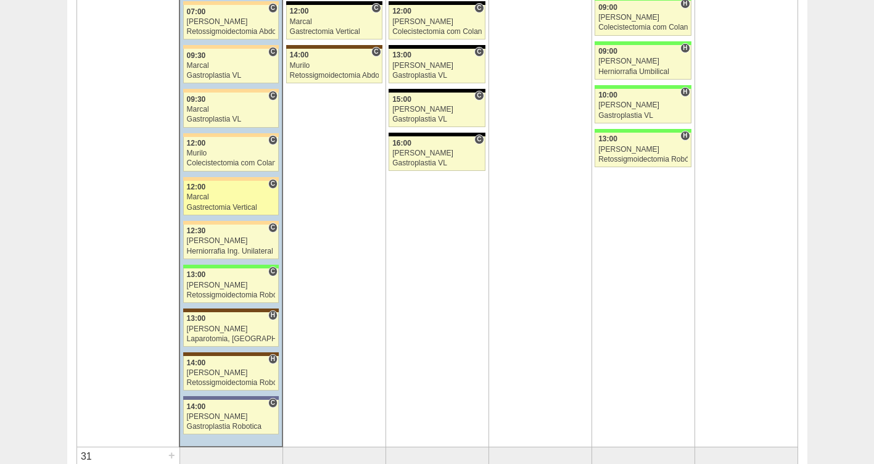
click at [207, 200] on div "Marcal" at bounding box center [231, 197] width 89 height 8
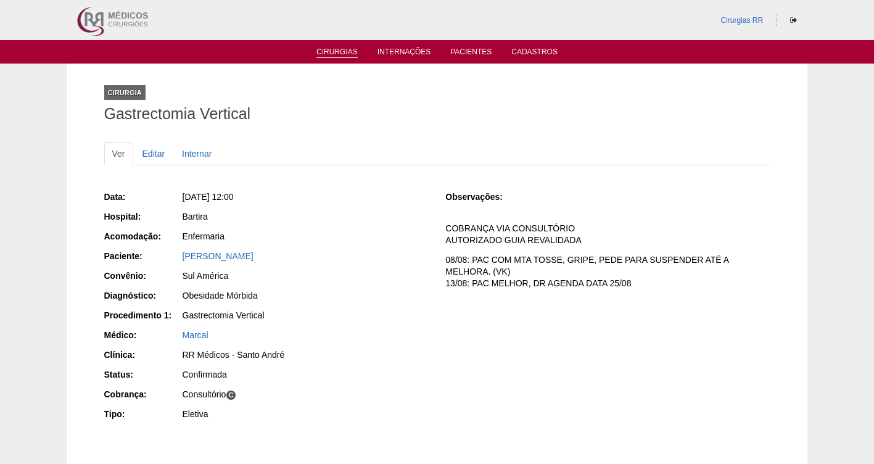
click at [329, 48] on link "Cirurgias" at bounding box center [337, 53] width 41 height 10
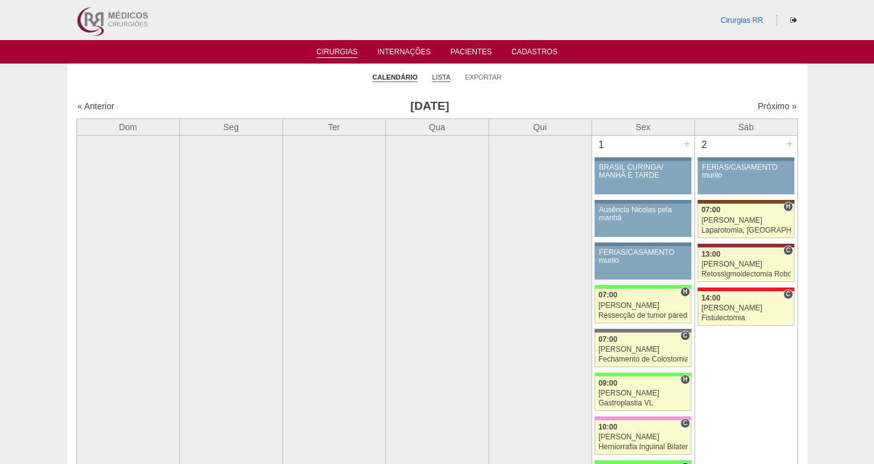
click at [438, 80] on link "Lista" at bounding box center [442, 77] width 19 height 9
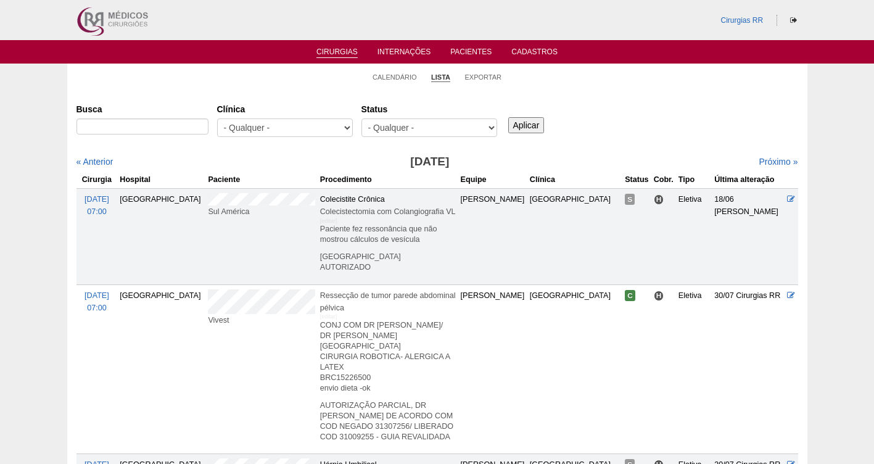
select select "resr"
click at [362, 118] on select "- Qualquer - Reservada Confirmada Suspensa Cancelada" at bounding box center [430, 127] width 136 height 19
click at [515, 128] on input "Aplicar" at bounding box center [526, 125] width 36 height 16
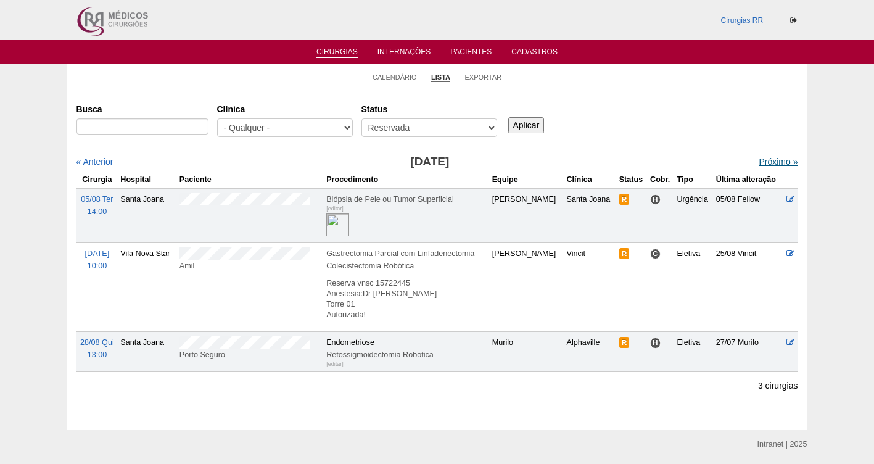
click at [760, 164] on link "Próximo »" at bounding box center [778, 162] width 39 height 10
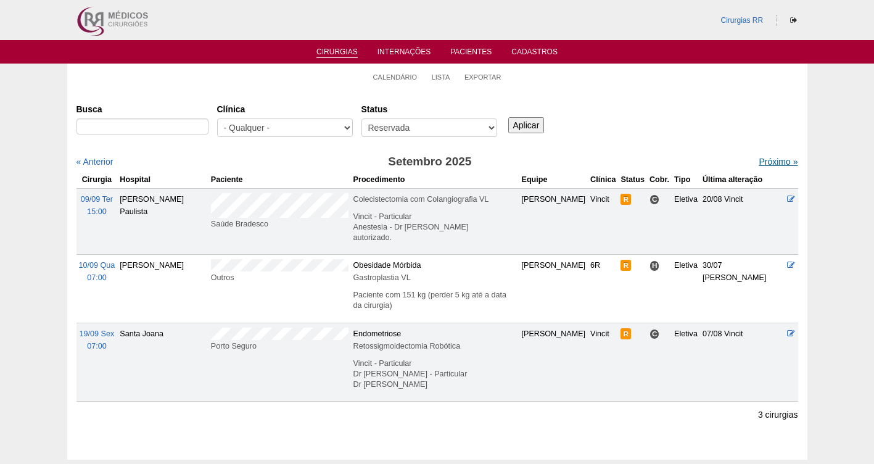
click at [759, 157] on link "Próximo »" at bounding box center [778, 162] width 39 height 10
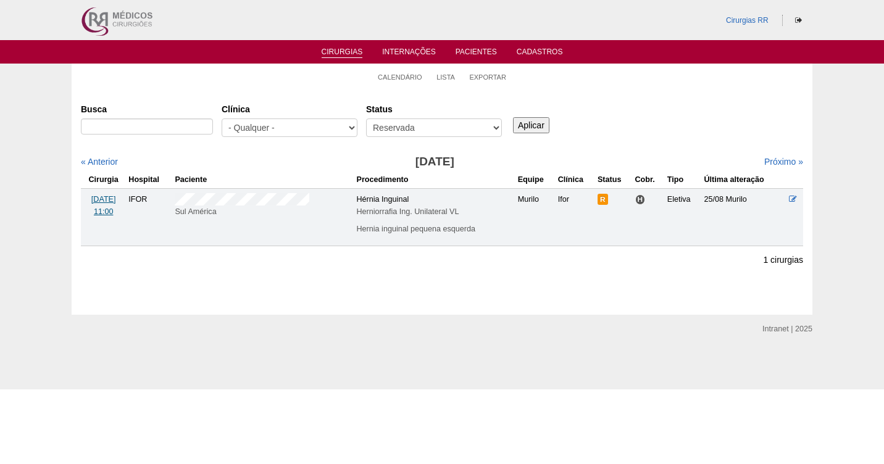
click at [110, 197] on span "[DATE]" at bounding box center [103, 199] width 25 height 9
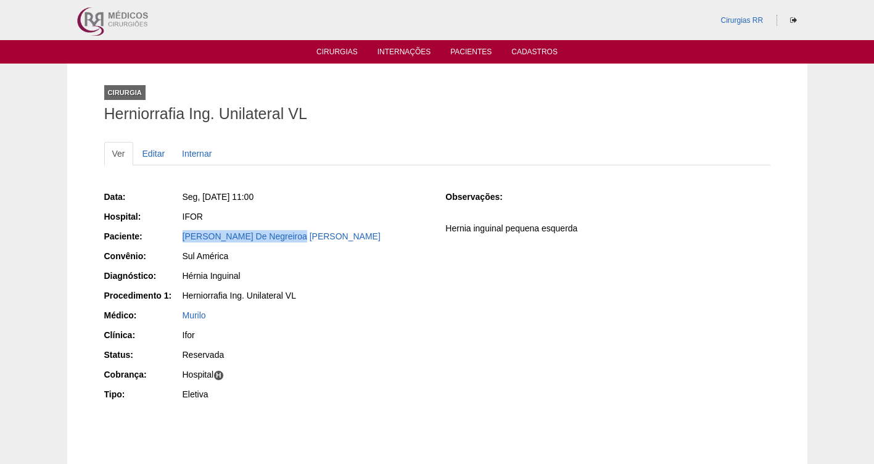
drag, startPoint x: 328, startPoint y: 234, endPoint x: 176, endPoint y: 242, distance: 152.0
click at [176, 242] on div "Paciente: Wesley De Negreiroa Vieira" at bounding box center [266, 237] width 325 height 15
copy link "[PERSON_NAME]"
drag, startPoint x: 291, startPoint y: 200, endPoint x: 197, endPoint y: 197, distance: 93.2
click at [197, 197] on div "Seg, [DATE] 11:00" at bounding box center [306, 197] width 246 height 12
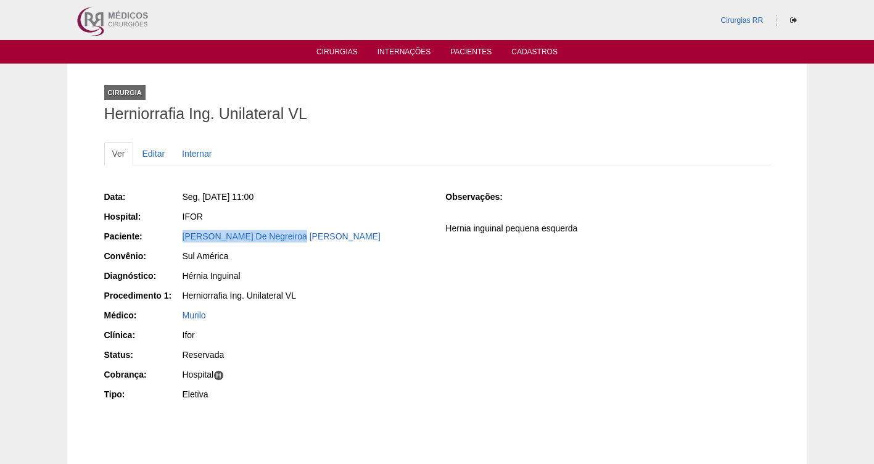
copy span ", 06/10/2025 - 11:00"
click at [152, 152] on link "Editar" at bounding box center [154, 153] width 39 height 23
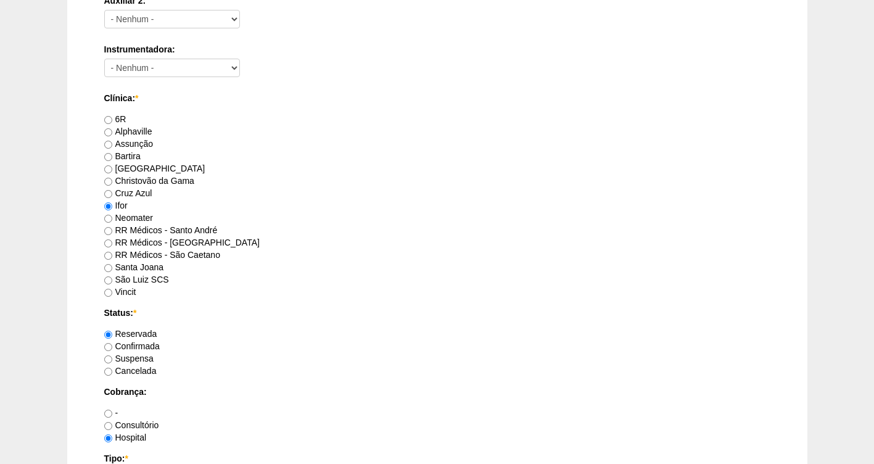
scroll to position [824, 0]
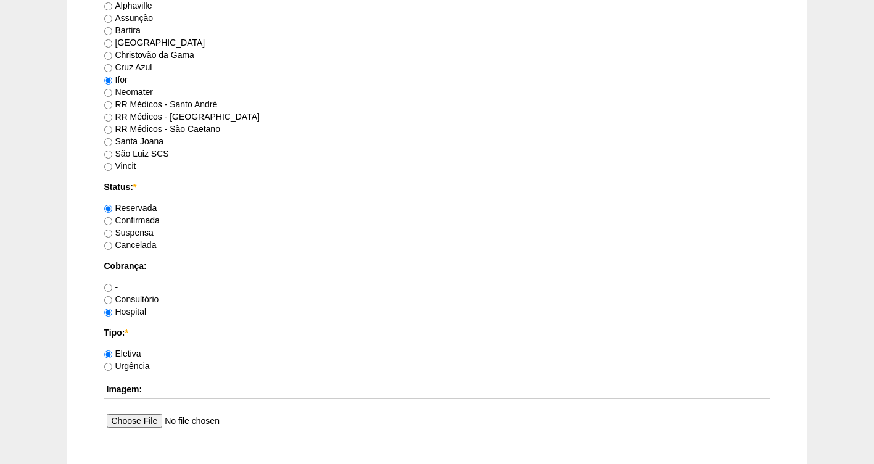
click at [130, 222] on label "Confirmada" at bounding box center [132, 220] width 56 height 10
click at [112, 222] on input "Confirmada" at bounding box center [108, 221] width 8 height 8
radio input "true"
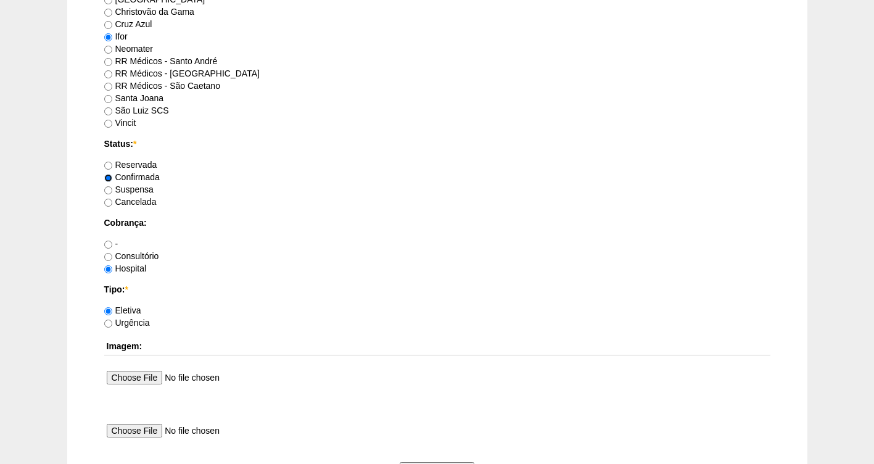
scroll to position [1009, 0]
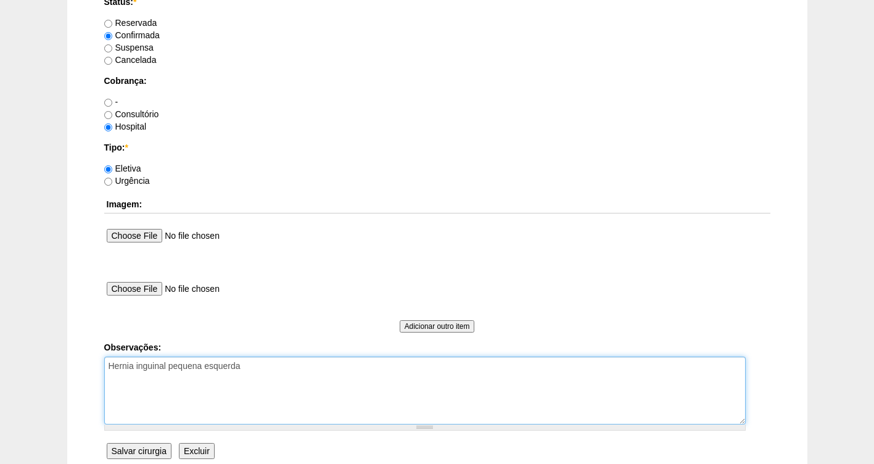
click at [251, 373] on textarea "Hernia inguinal pequena esquerda" at bounding box center [425, 391] width 642 height 68
type textarea "Hernia inguinal pequena esquerda FATURADA HOSPITAL"
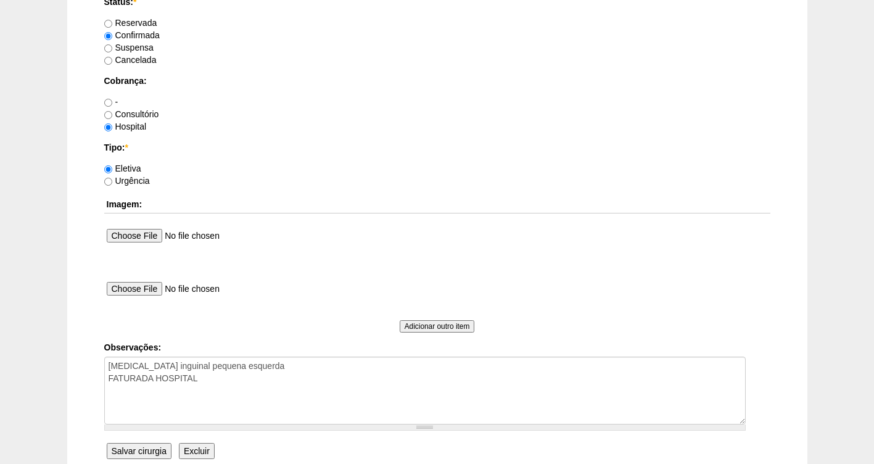
click at [158, 453] on input "Salvar cirurgia" at bounding box center [139, 451] width 65 height 16
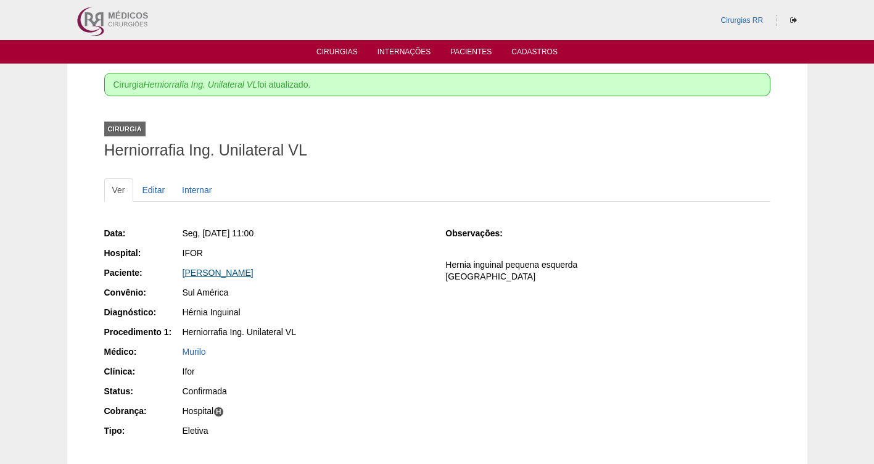
click at [226, 269] on link "[PERSON_NAME]" at bounding box center [218, 273] width 71 height 10
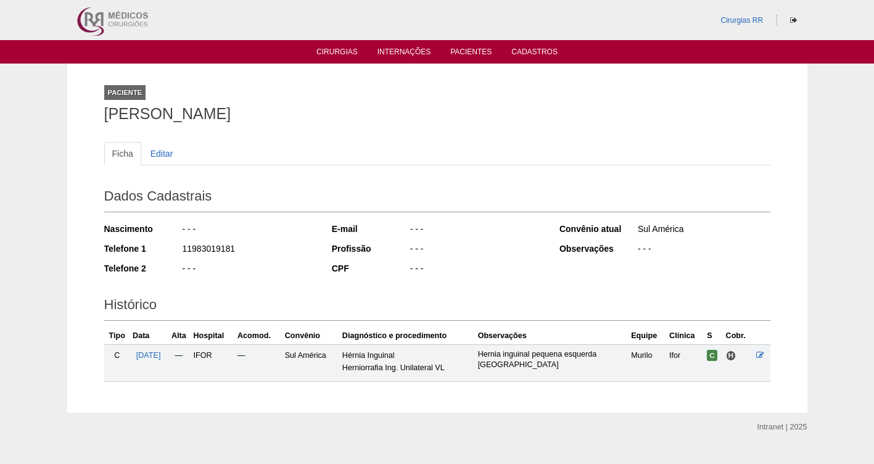
drag, startPoint x: 246, startPoint y: 248, endPoint x: 174, endPoint y: 248, distance: 71.6
click at [174, 248] on div "Telefone 1 11983019181" at bounding box center [209, 249] width 211 height 15
copy div "11983019181"
